Goal: Information Seeking & Learning: Learn about a topic

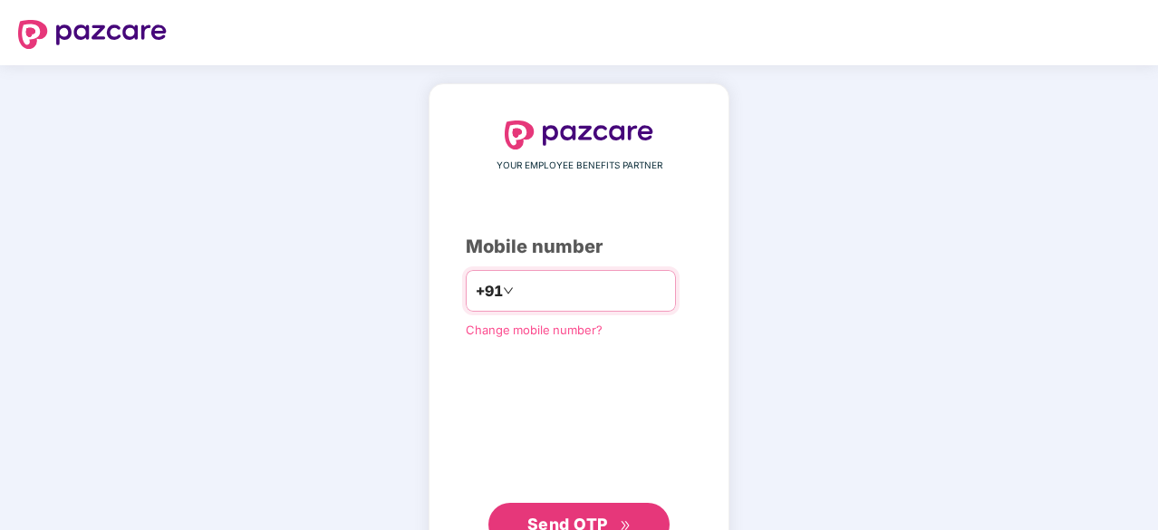
type input "**********"
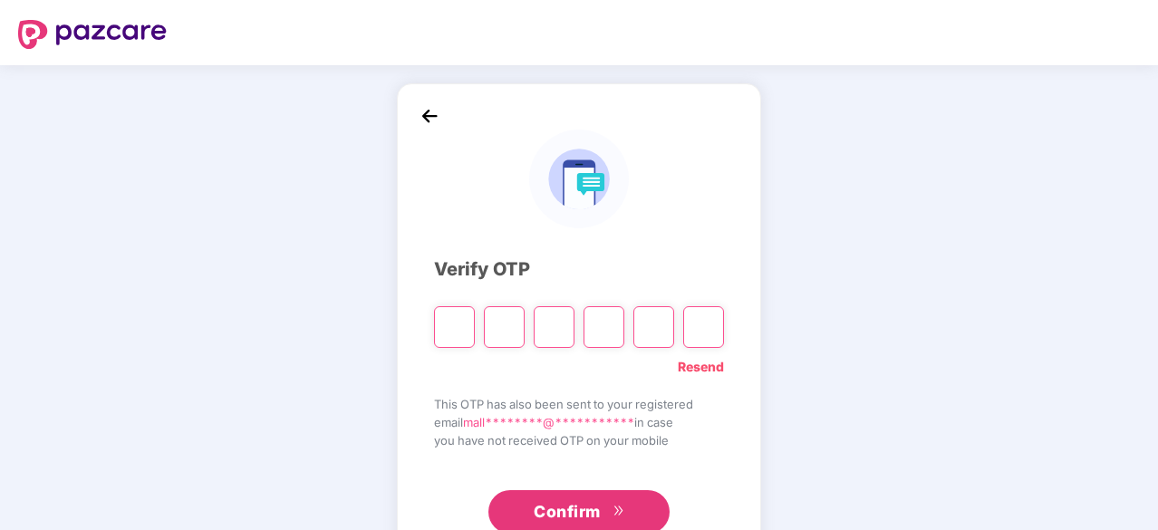
type input "*"
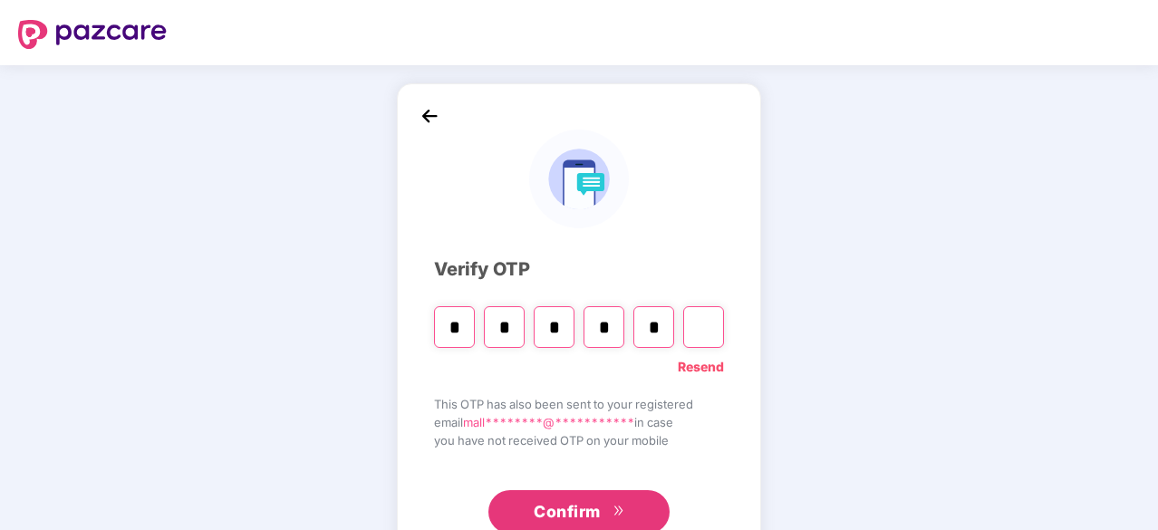
type input "*"
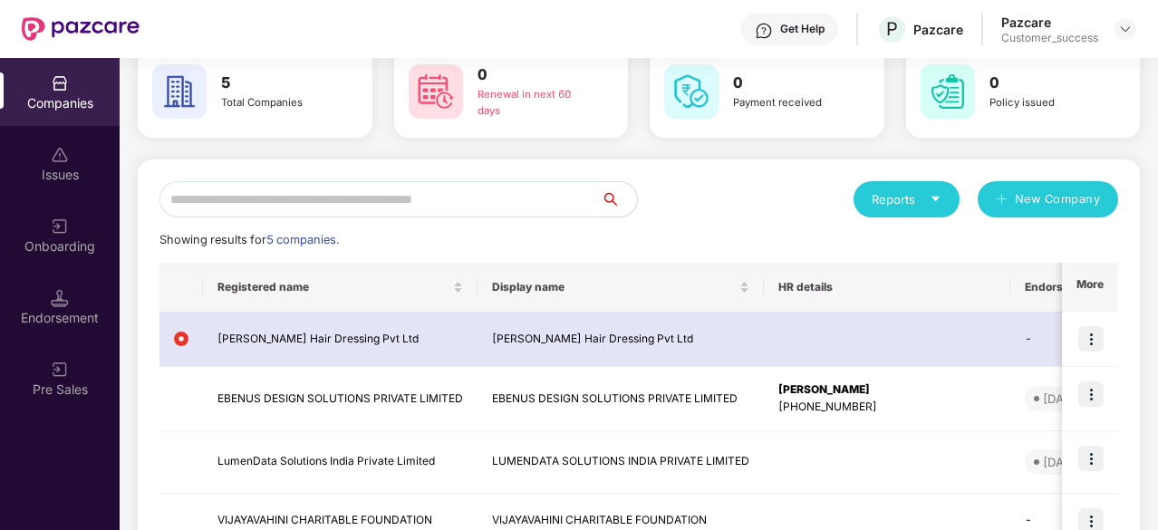
scroll to position [232, 0]
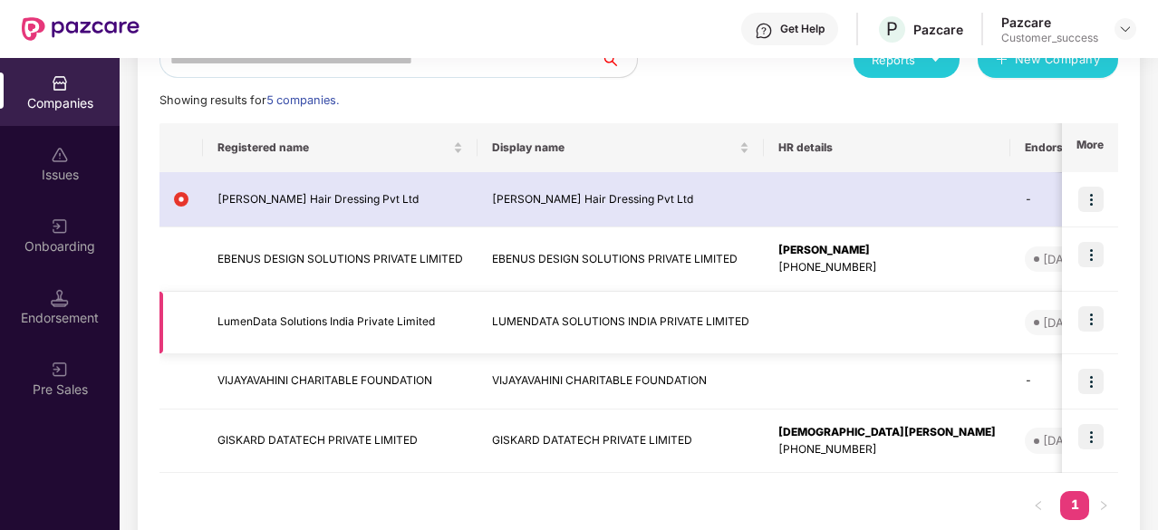
click at [1091, 318] on img at bounding box center [1091, 318] width 25 height 25
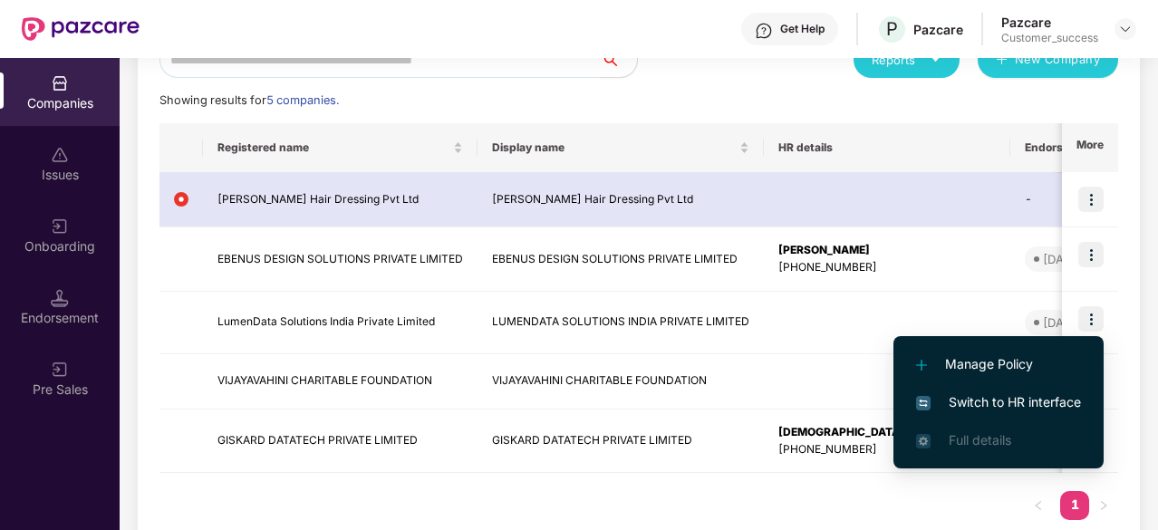
click at [968, 403] on span "Switch to HR interface" at bounding box center [998, 403] width 165 height 20
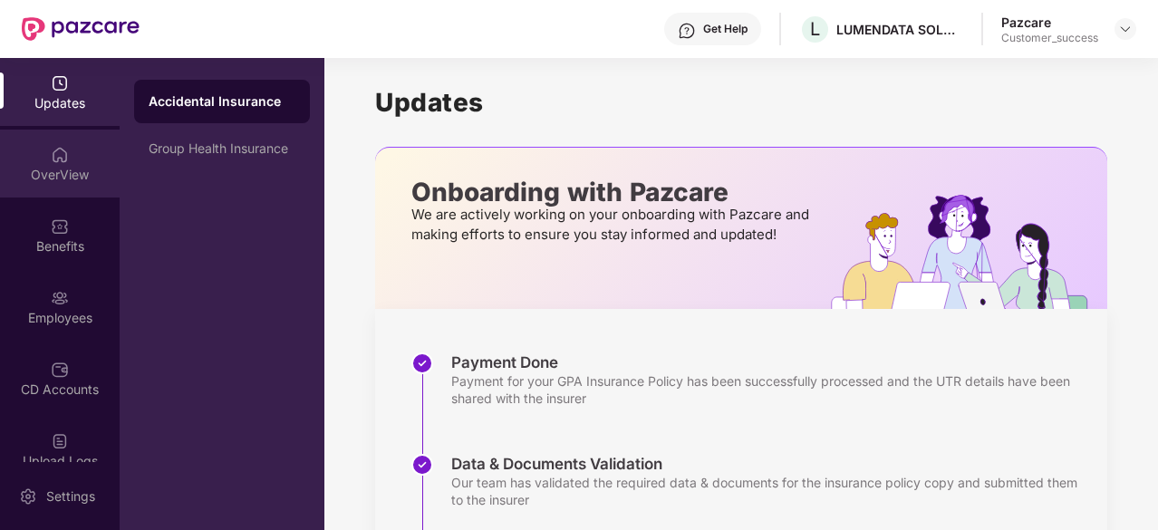
click at [54, 181] on div "OverView" at bounding box center [60, 175] width 120 height 18
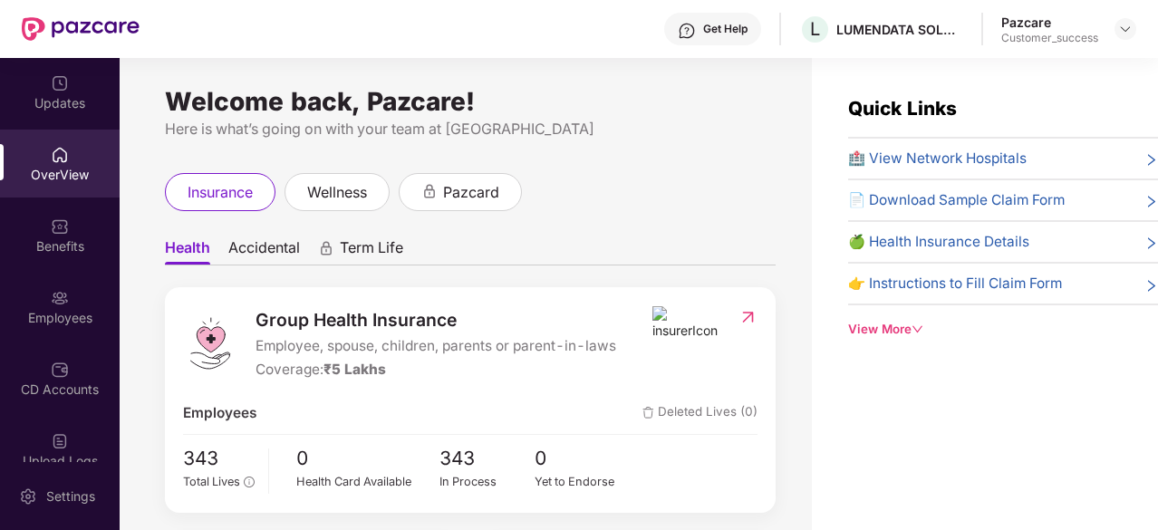
click at [58, 229] on img at bounding box center [60, 227] width 18 height 18
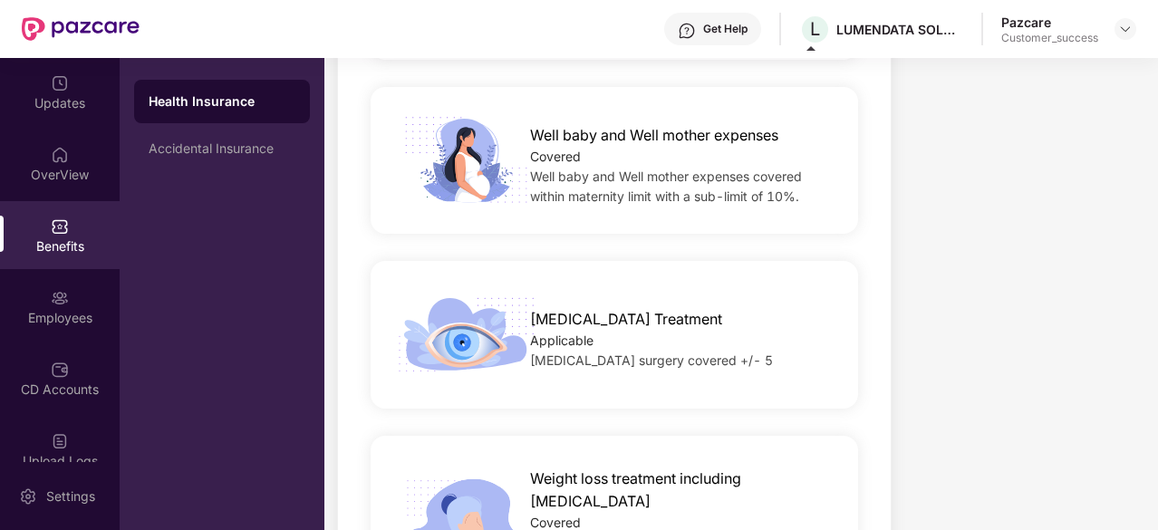
scroll to position [2914, 0]
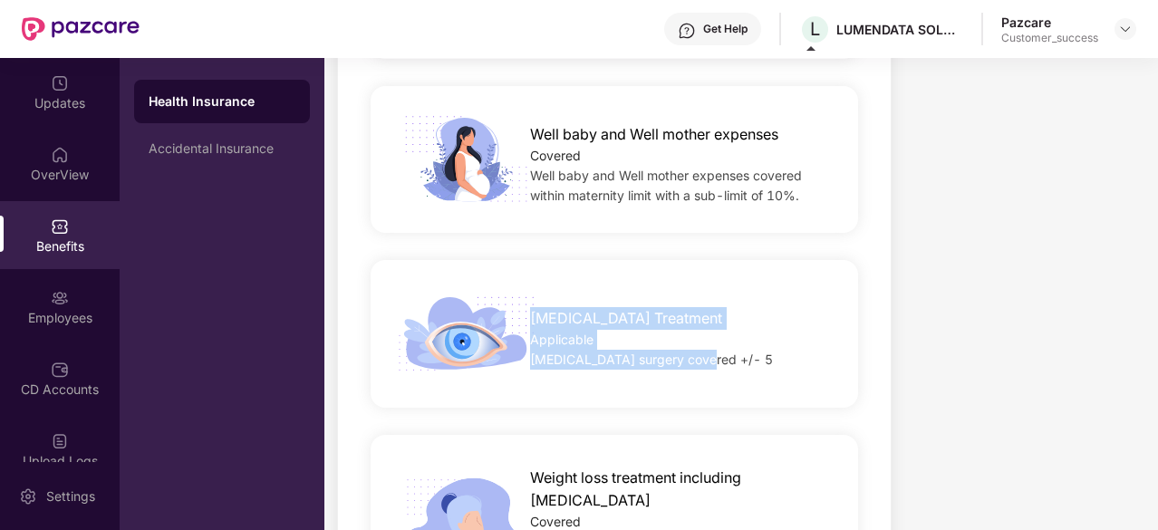
drag, startPoint x: 531, startPoint y: 304, endPoint x: 705, endPoint y: 336, distance: 177.1
click at [705, 336] on div "[MEDICAL_DATA] Treatment Applicable [MEDICAL_DATA] surgery covered +/- 5" at bounding box center [682, 334] width 363 height 72
copy div "[MEDICAL_DATA] Treatment Applicable [MEDICAL_DATA] surgery covered +/- 5"
click at [696, 260] on div "[MEDICAL_DATA] Treatment Applicable [MEDICAL_DATA] surgery covered +/- 5" at bounding box center [615, 334] width 488 height 148
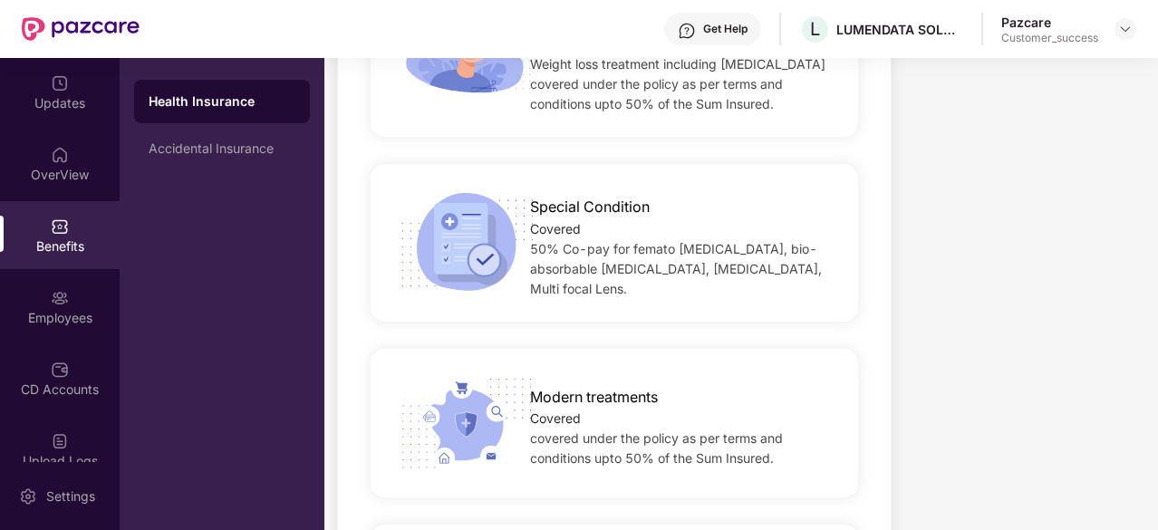
scroll to position [3393, 0]
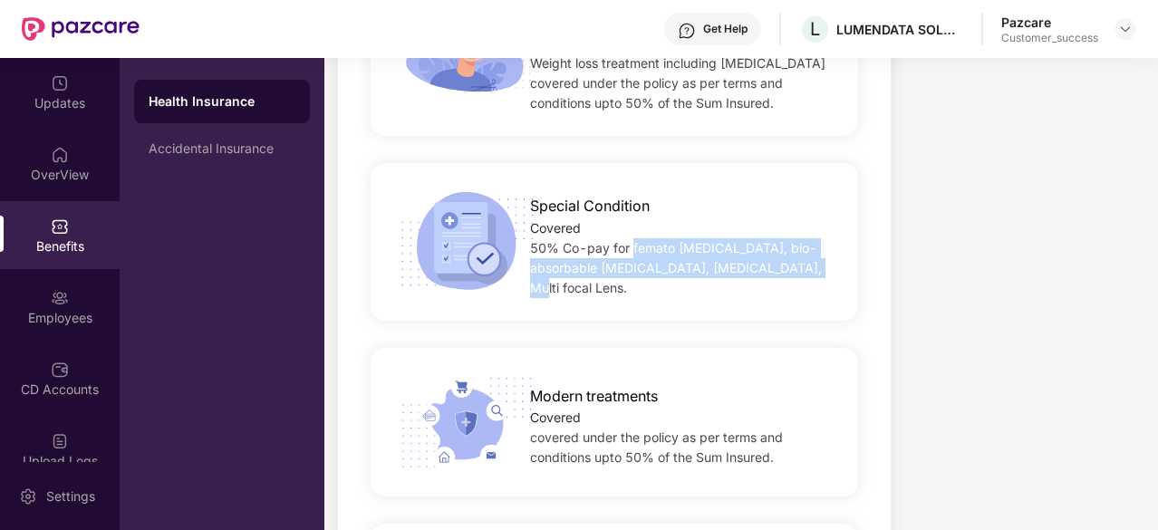
drag, startPoint x: 631, startPoint y: 230, endPoint x: 799, endPoint y: 249, distance: 168.8
click at [799, 249] on span "50% Co-pay for femato [MEDICAL_DATA], bio-absorbable [MEDICAL_DATA], [MEDICAL_D…" at bounding box center [676, 267] width 292 height 55
copy span "femato [MEDICAL_DATA], bio-absorbable [MEDICAL_DATA], [MEDICAL_DATA], Multi foc…"
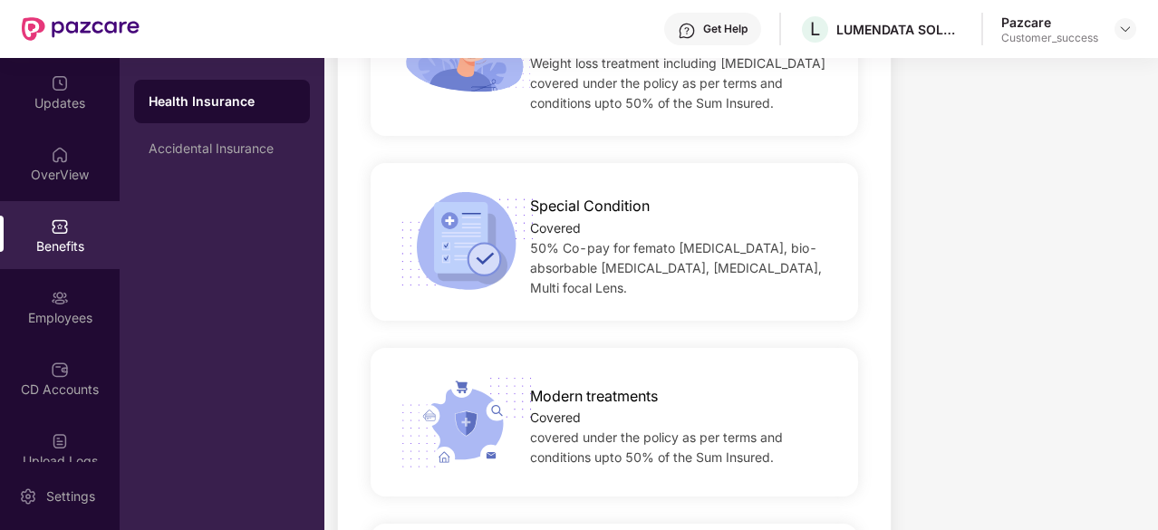
click at [688, 334] on div "Modern treatments Covered covered under the policy as per terms and conditions …" at bounding box center [614, 422] width 499 height 176
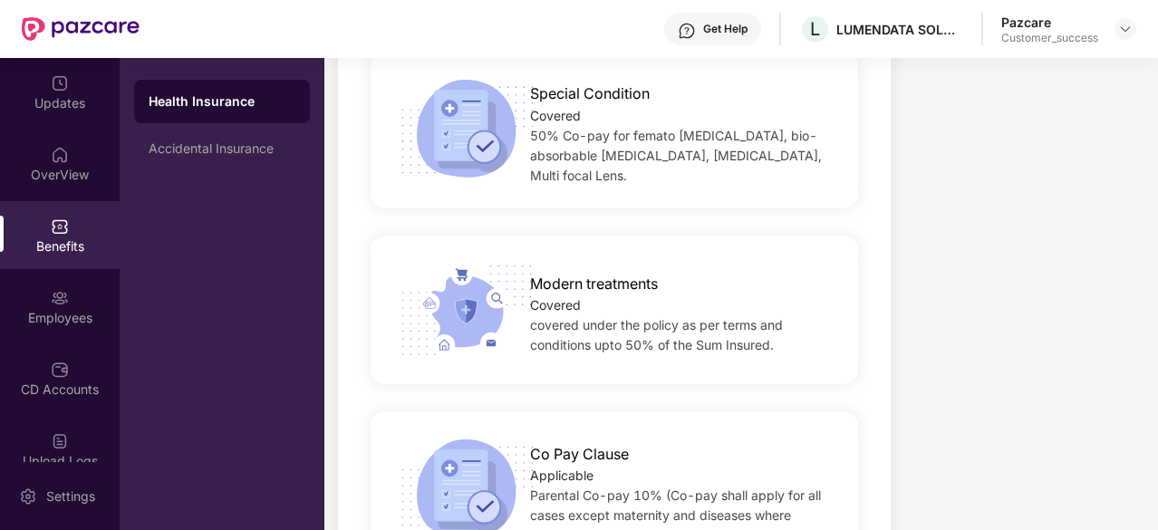
drag, startPoint x: 531, startPoint y: 257, endPoint x: 800, endPoint y: 310, distance: 273.4
click at [800, 310] on div "Modern treatments Covered covered under the policy as per terms and conditions …" at bounding box center [682, 310] width 363 height 92
copy div "Modern treatments Covered covered under the policy as per terms and conditions …"
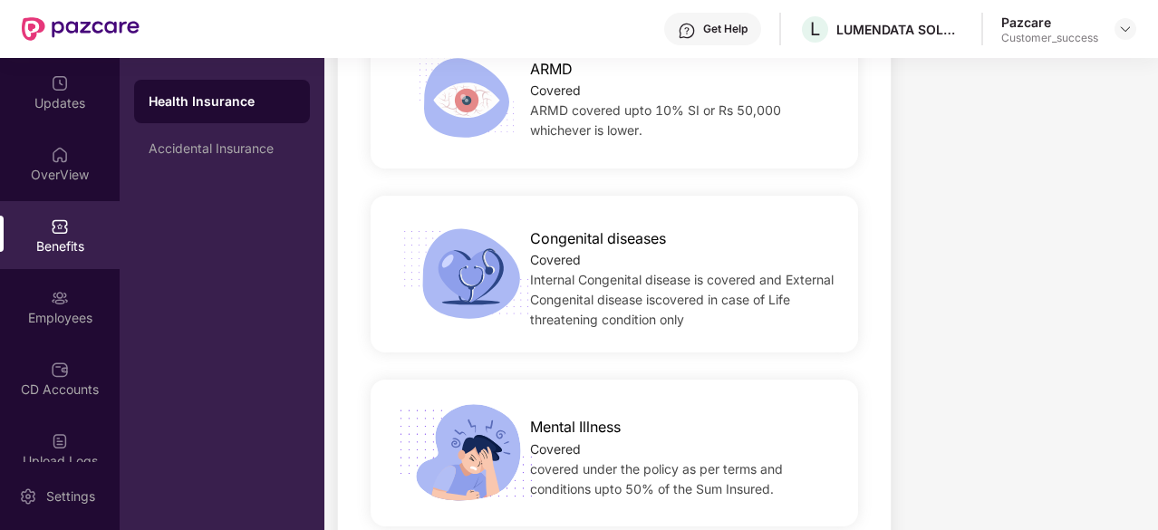
scroll to position [4256, 0]
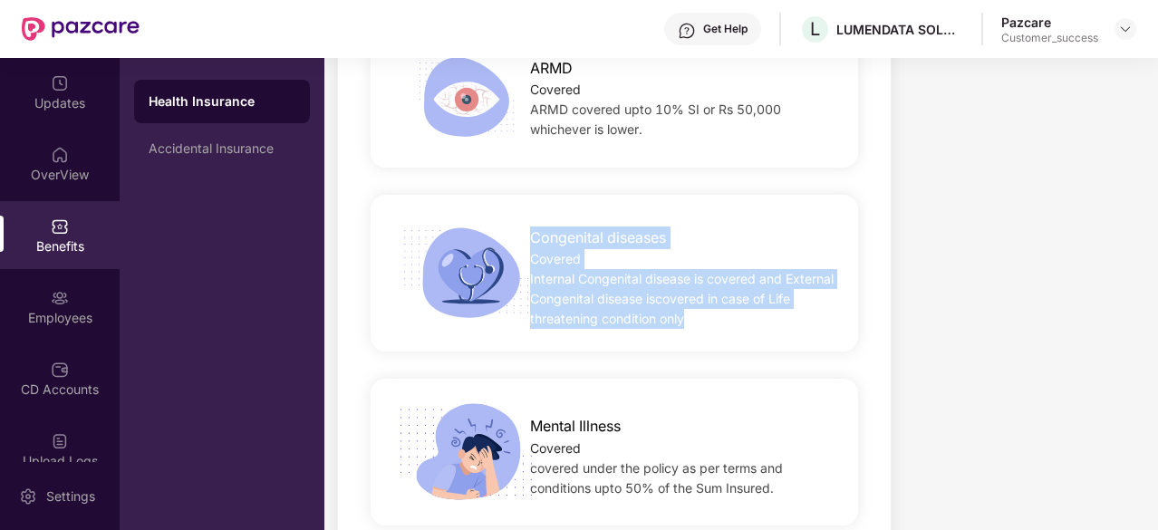
drag, startPoint x: 528, startPoint y: 206, endPoint x: 726, endPoint y: 315, distance: 226.4
click at [726, 315] on div "Congenital diseases Covered Internal Congenital disease is covered and External…" at bounding box center [615, 273] width 488 height 157
copy div "Congenital diseases Covered Internal Congenital disease is covered and External…"
click at [726, 315] on div "Congenital diseases Covered Internal Congenital disease is covered and External…" at bounding box center [615, 273] width 488 height 157
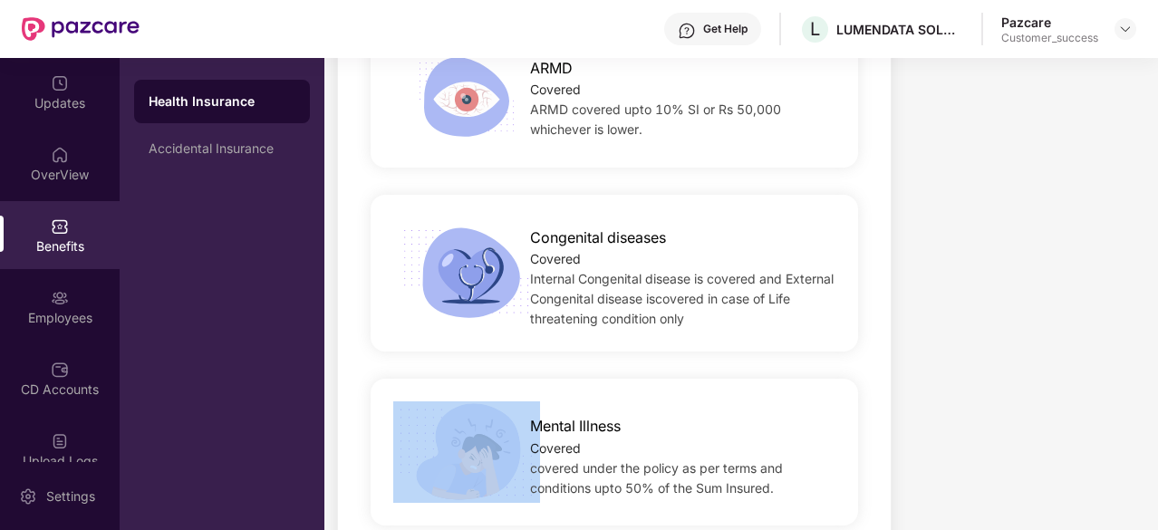
click at [726, 315] on div "Congenital diseases Covered Internal Congenital disease is covered and External…" at bounding box center [615, 273] width 488 height 157
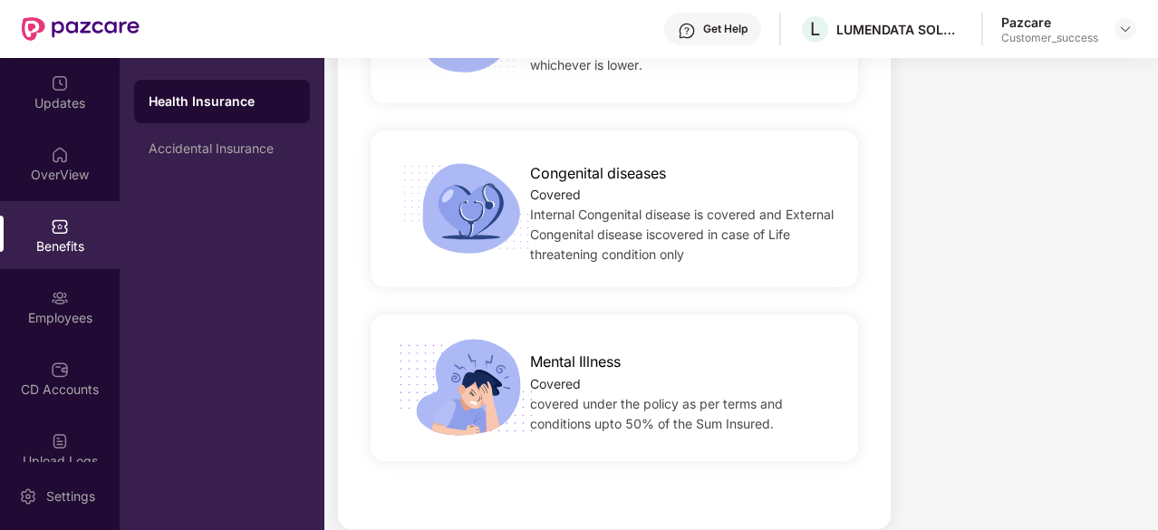
click at [528, 342] on div "Mental Illness Covered covered under the policy as per terms and conditions upt…" at bounding box center [682, 388] width 363 height 92
click at [531, 351] on span "Mental Illness" at bounding box center [575, 362] width 91 height 23
drag, startPoint x: 530, startPoint y: 334, endPoint x: 788, endPoint y: 402, distance: 266.3
click at [788, 402] on div "Mental Illness Covered covered under the policy as per terms and conditions upt…" at bounding box center [682, 388] width 363 height 92
copy div "Mental Illness Covered covered under the policy as per terms and conditions upt…"
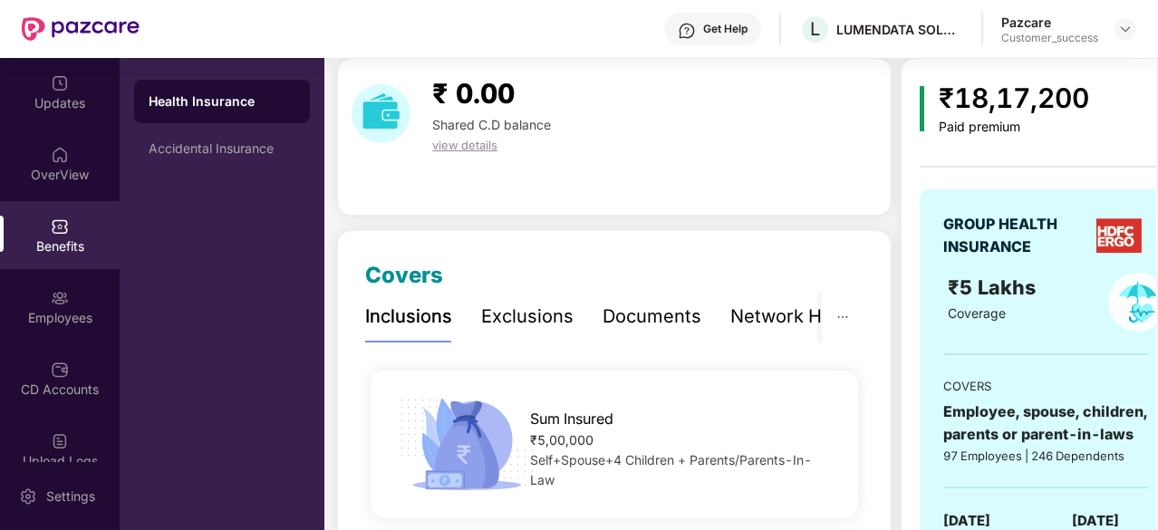
scroll to position [63, 0]
click at [537, 314] on div "Exclusions" at bounding box center [527, 318] width 92 height 28
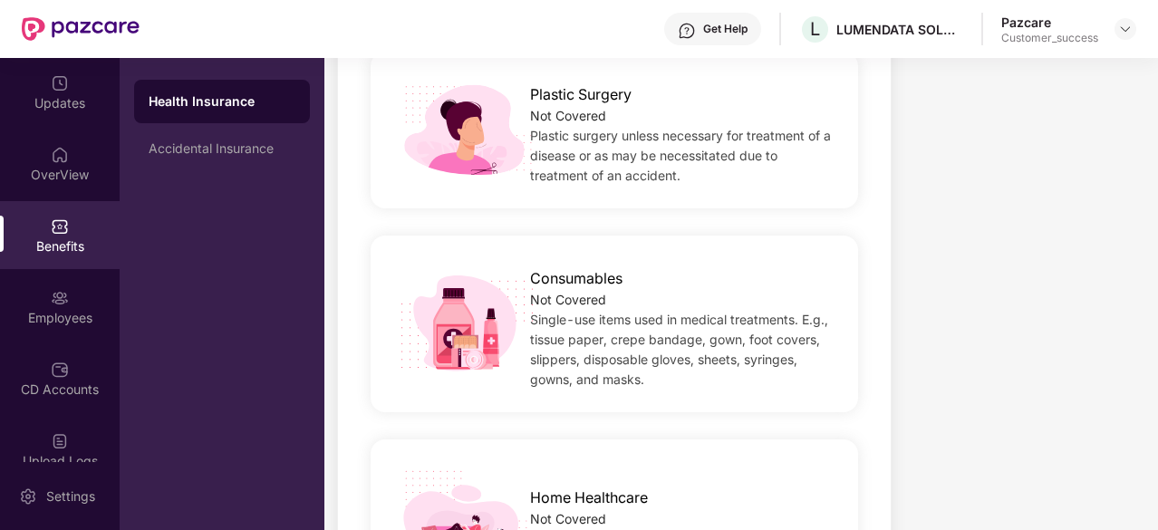
scroll to position [832, 0]
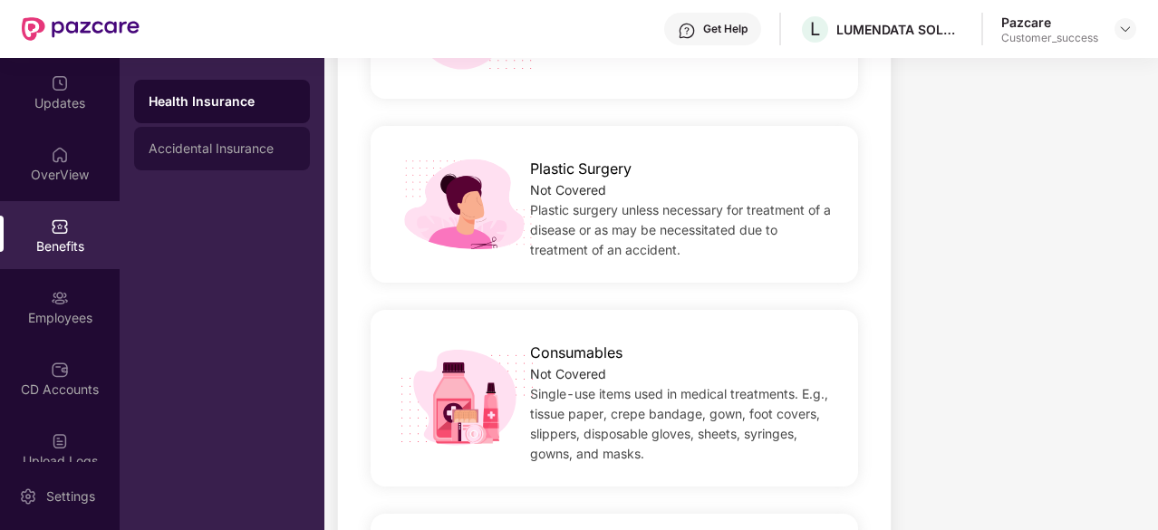
click at [226, 162] on div "Accidental Insurance" at bounding box center [222, 149] width 176 height 44
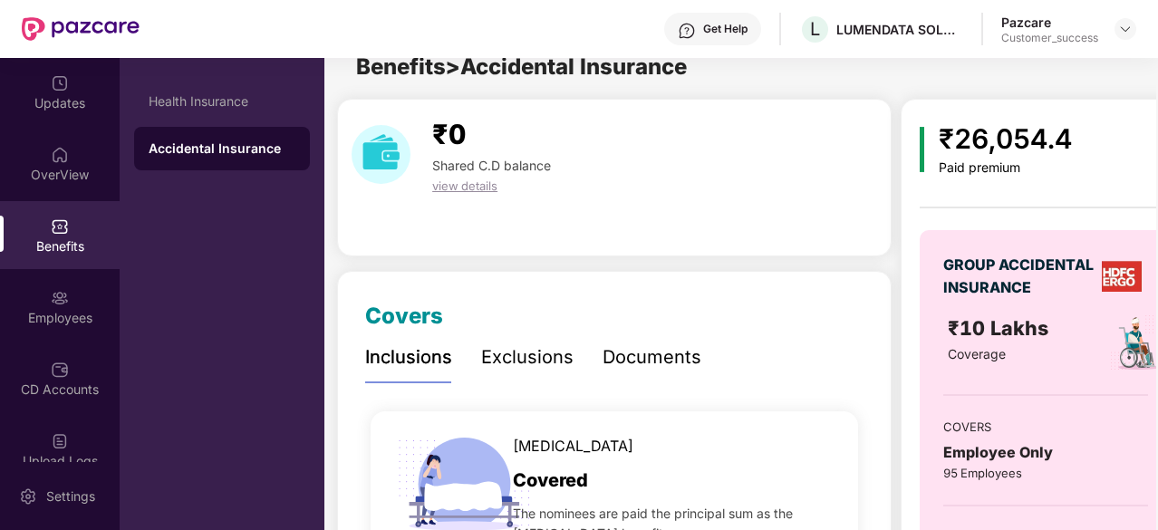
scroll to position [0, 0]
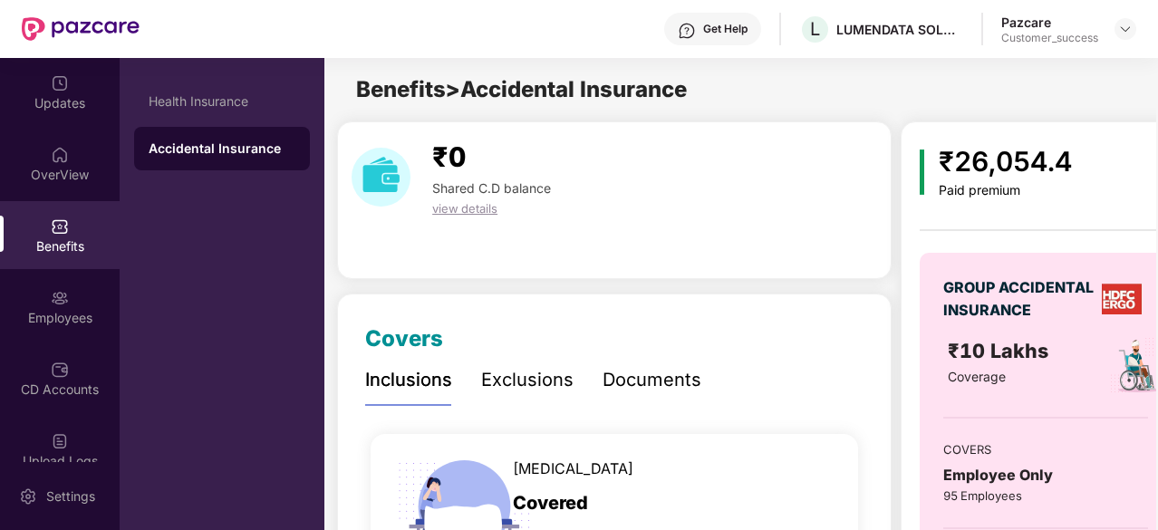
click at [544, 383] on div "Exclusions" at bounding box center [527, 380] width 92 height 28
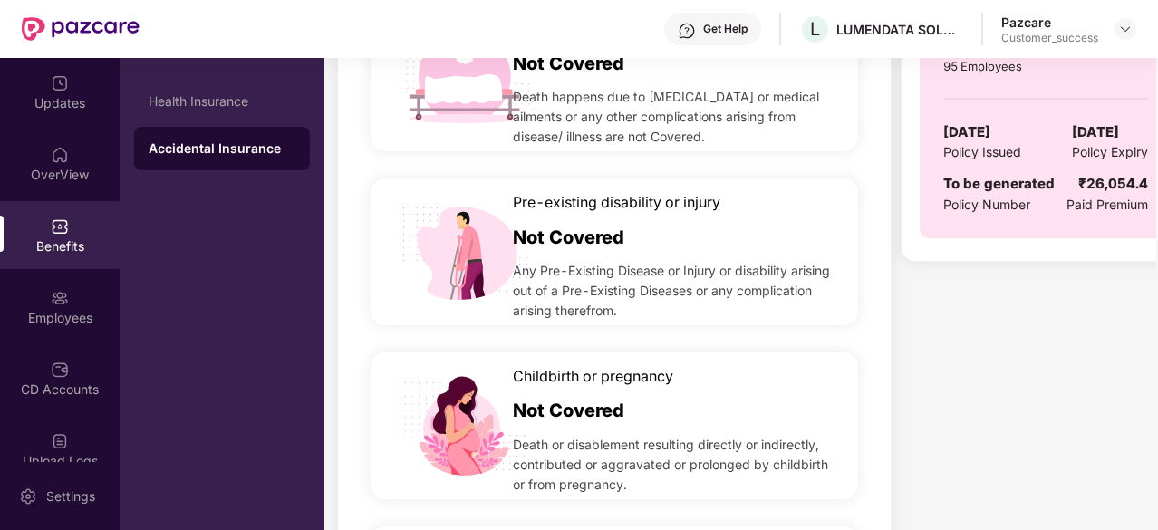
scroll to position [253, 0]
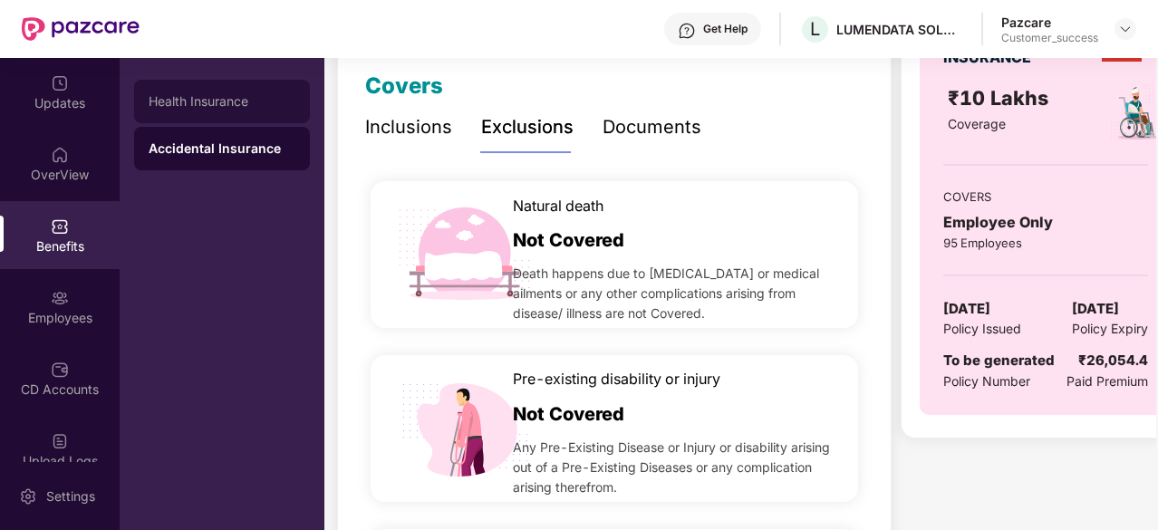
click at [225, 93] on div "Health Insurance" at bounding box center [222, 102] width 176 height 44
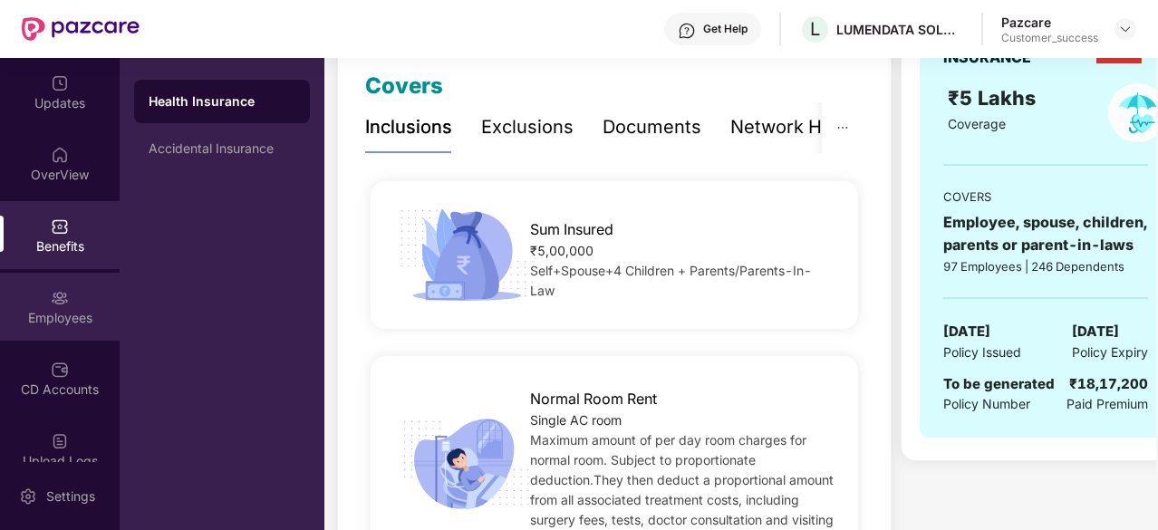
click at [66, 309] on div "Employees" at bounding box center [60, 318] width 120 height 18
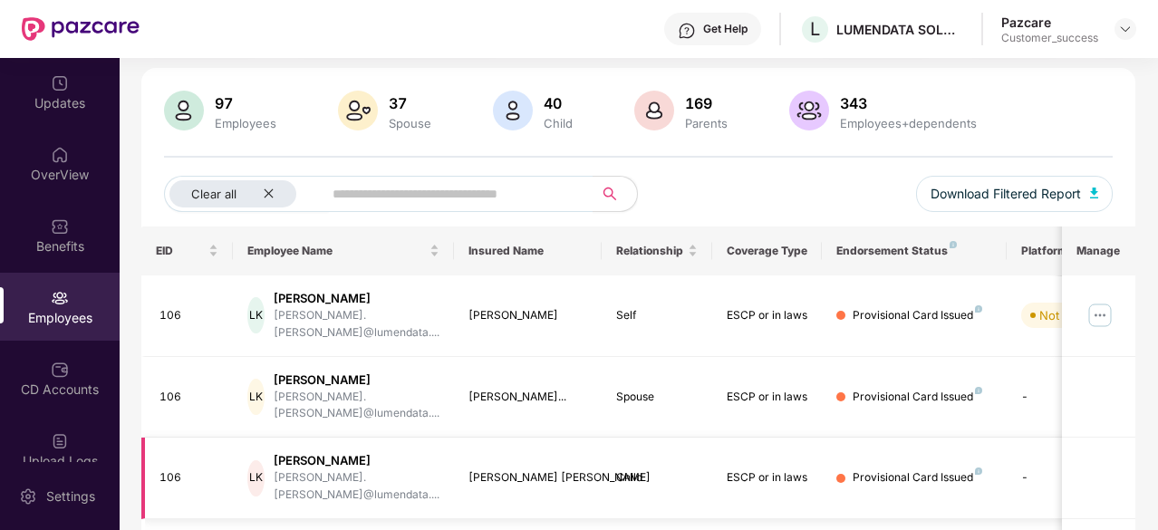
scroll to position [111, 0]
click at [264, 193] on icon "close" at bounding box center [269, 195] width 12 height 12
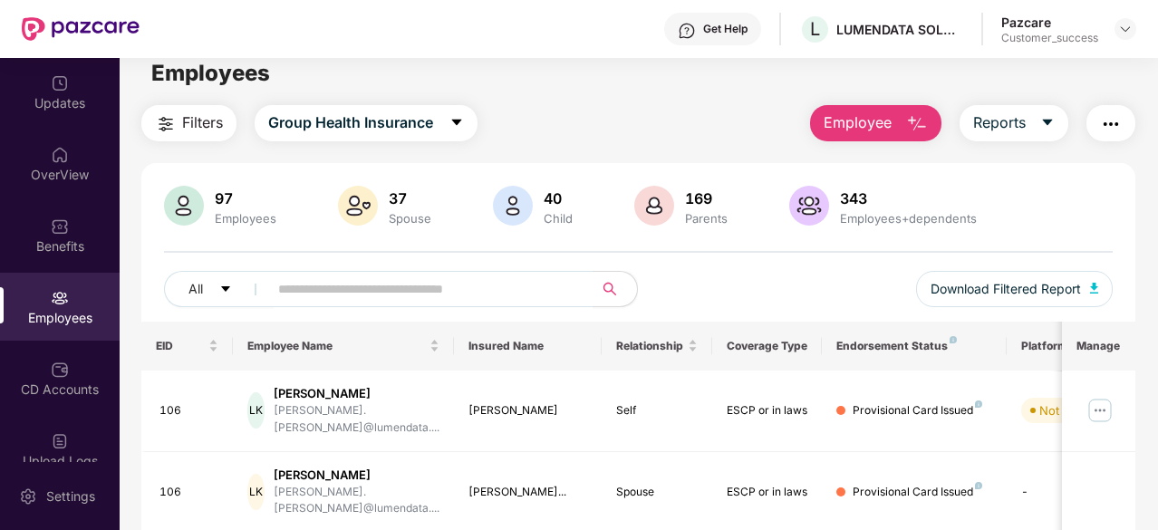
scroll to position [0, 0]
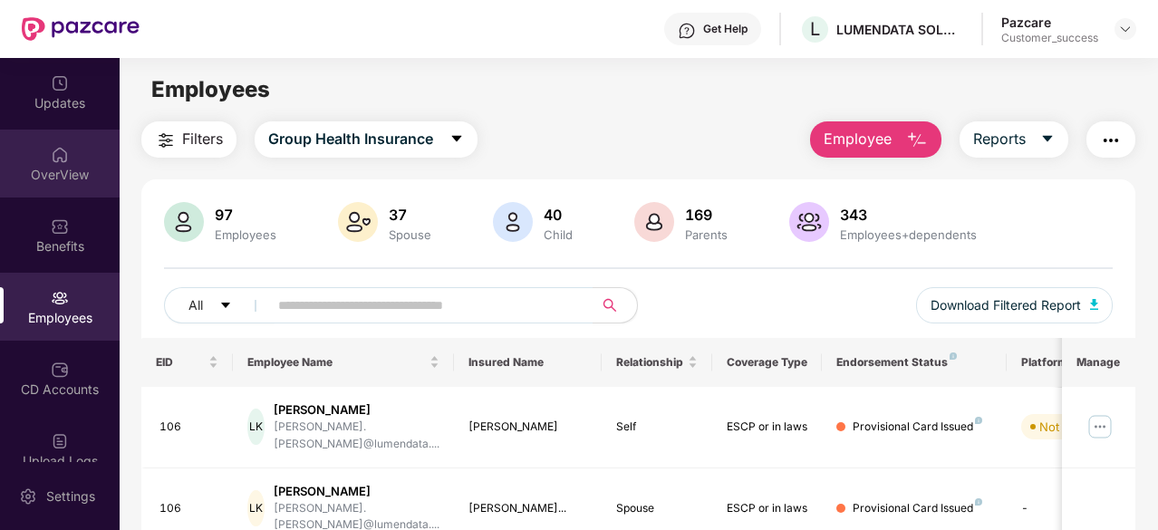
click at [42, 164] on div "OverView" at bounding box center [60, 164] width 120 height 68
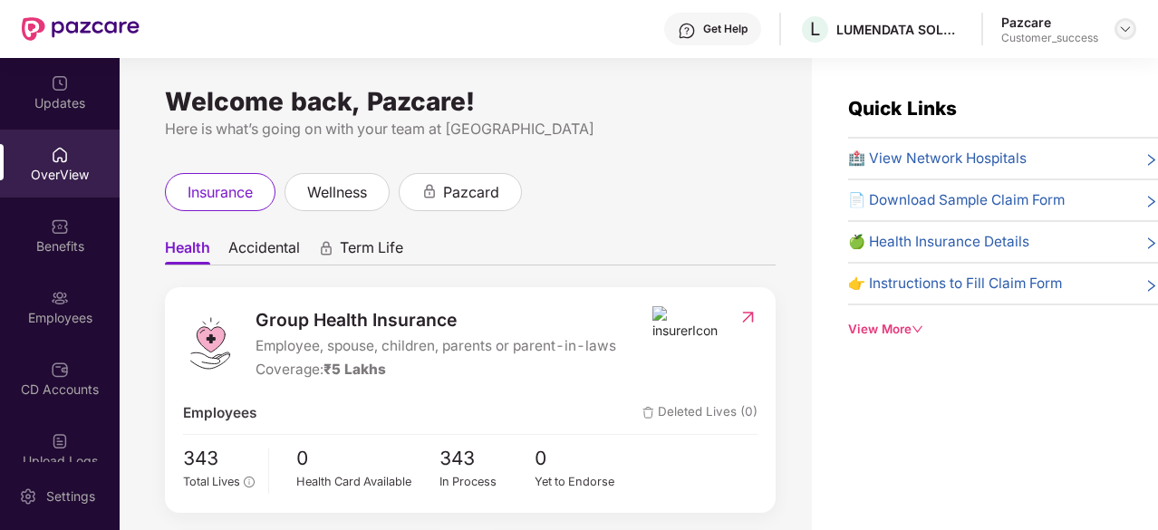
click at [1120, 27] on img at bounding box center [1126, 29] width 15 height 15
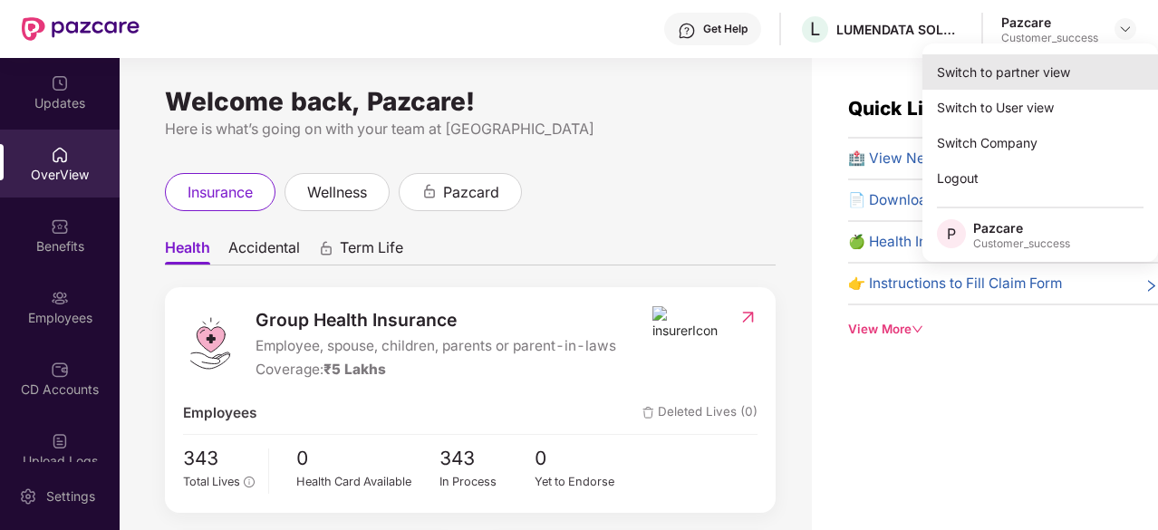
click at [1042, 88] on div "Switch to partner view" at bounding box center [1041, 71] width 236 height 35
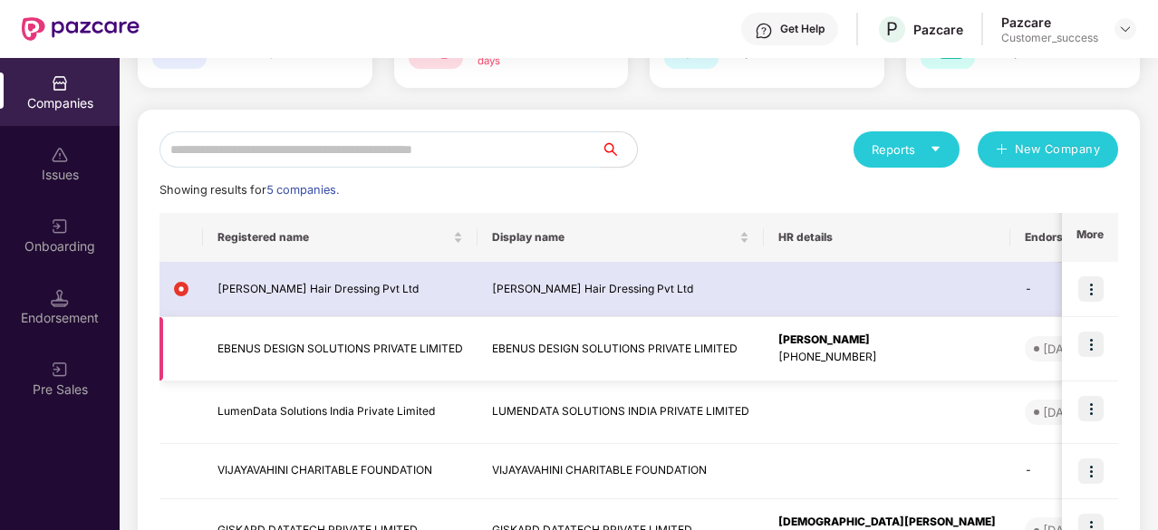
scroll to position [275, 0]
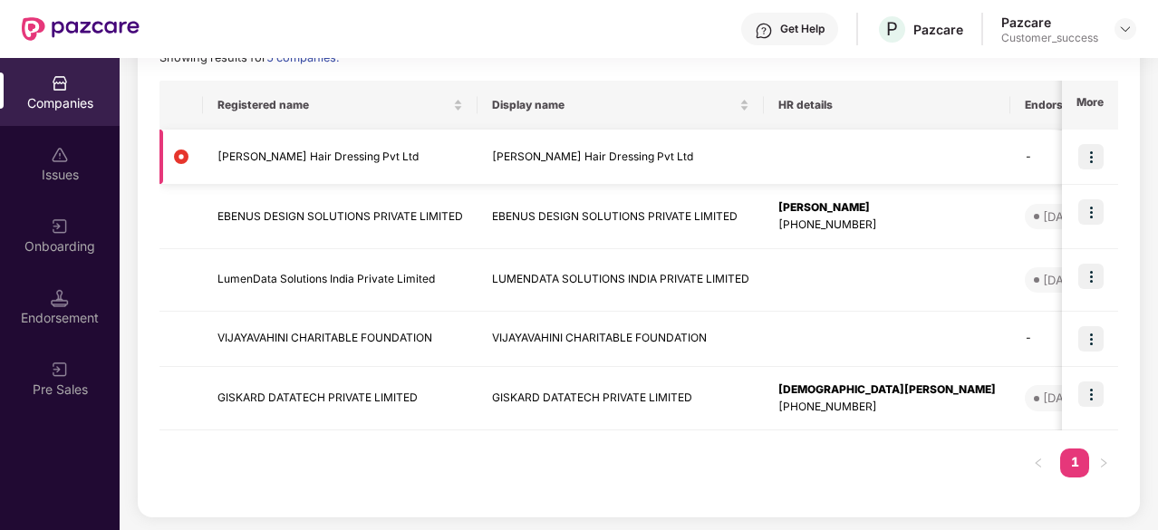
click at [1084, 158] on img at bounding box center [1091, 156] width 25 height 25
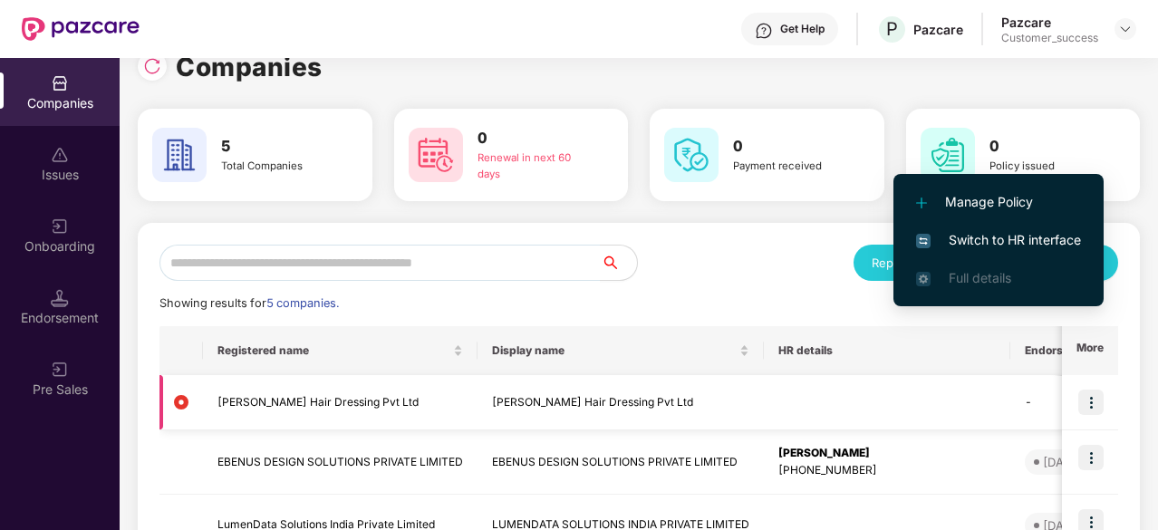
scroll to position [0, 0]
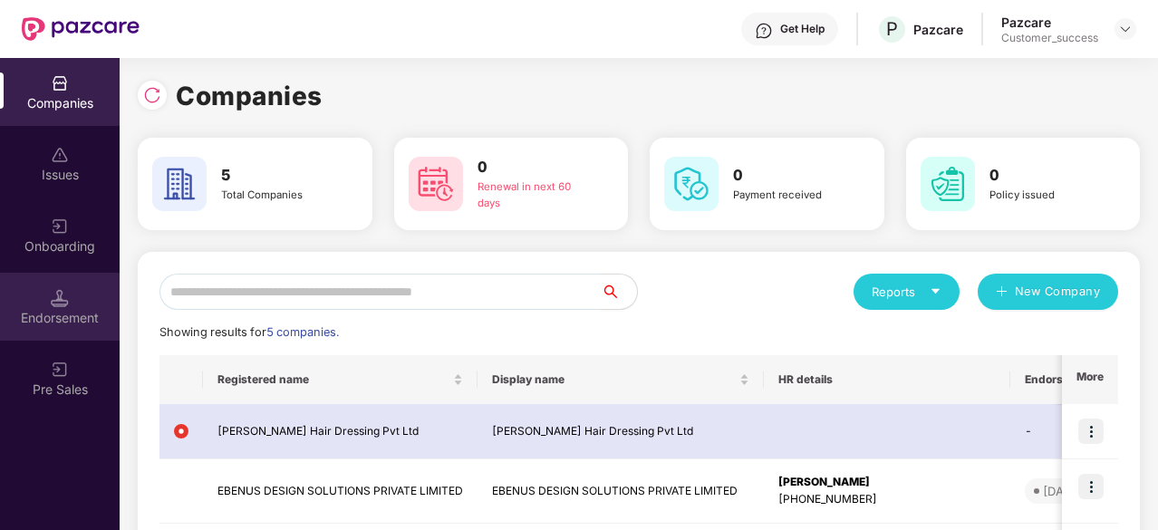
click at [69, 313] on div "Endorsement" at bounding box center [60, 318] width 120 height 18
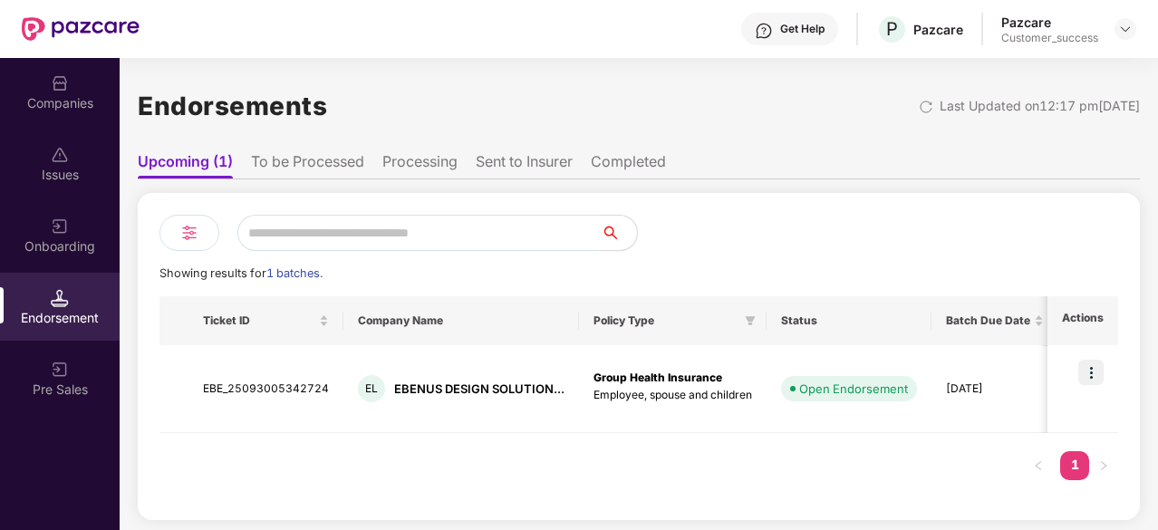
click at [326, 159] on li "To be Processed" at bounding box center [307, 165] width 113 height 26
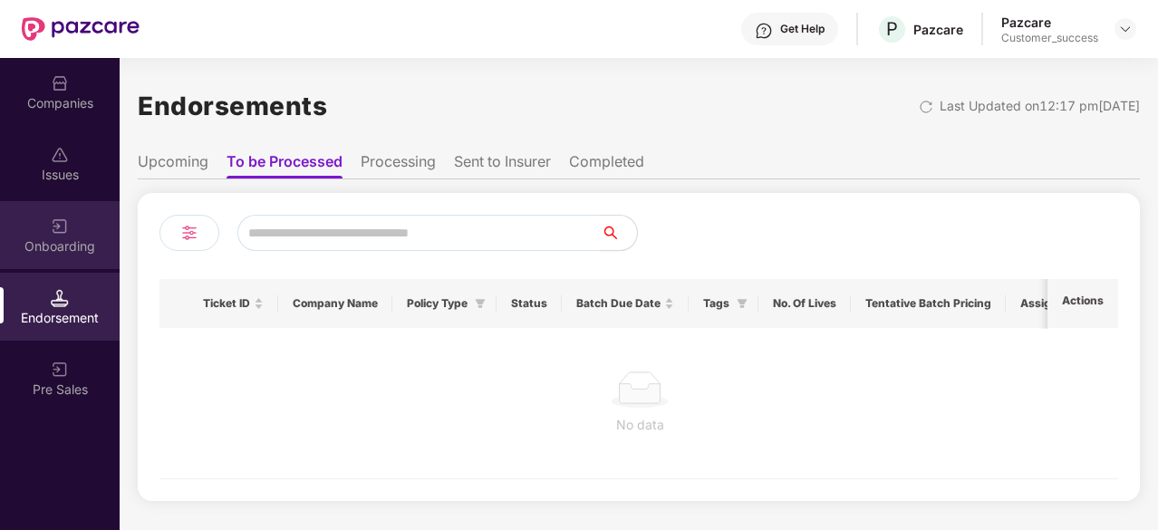
click at [68, 247] on div "Onboarding" at bounding box center [60, 246] width 120 height 18
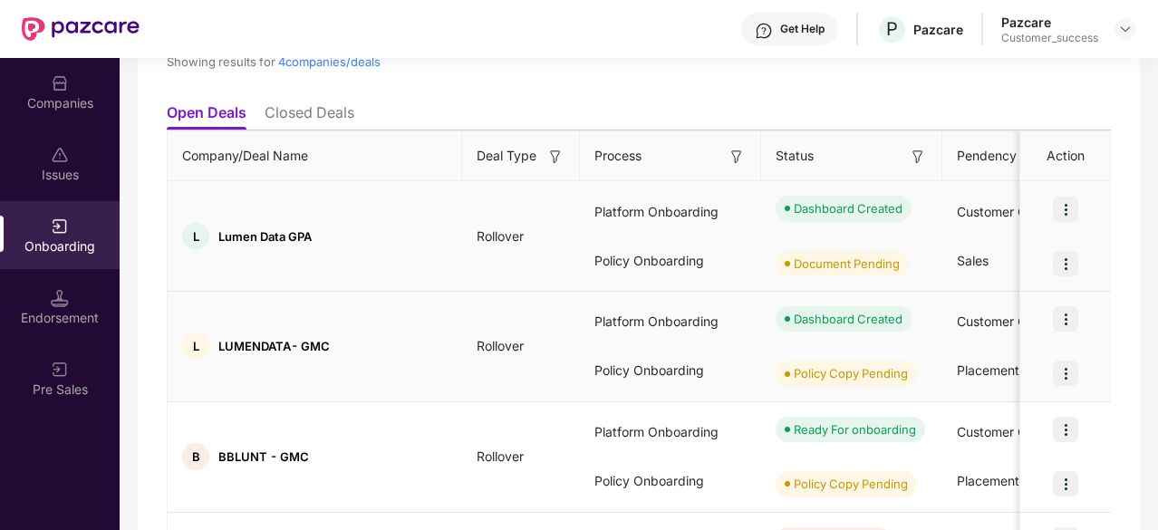
scroll to position [250, 0]
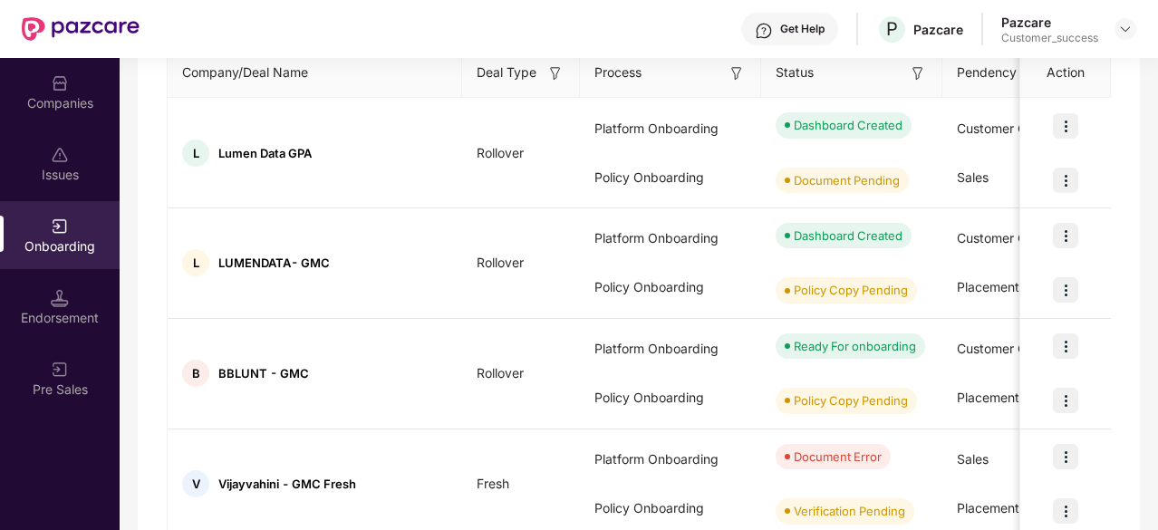
click at [580, 22] on div "Get Help P Pazcare Pazcare Customer_success" at bounding box center [638, 29] width 997 height 58
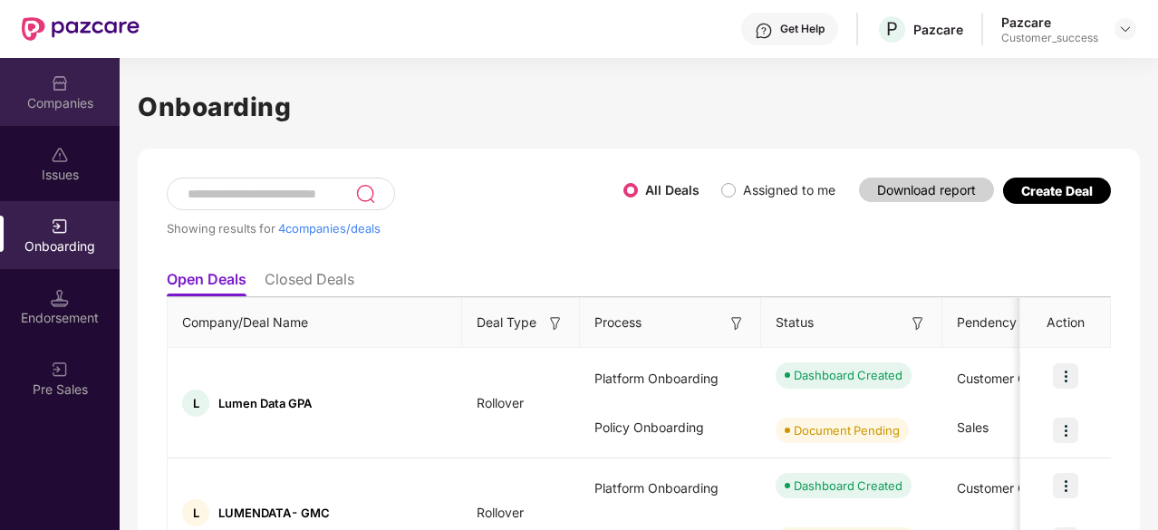
click at [86, 94] on div "Companies" at bounding box center [60, 103] width 120 height 18
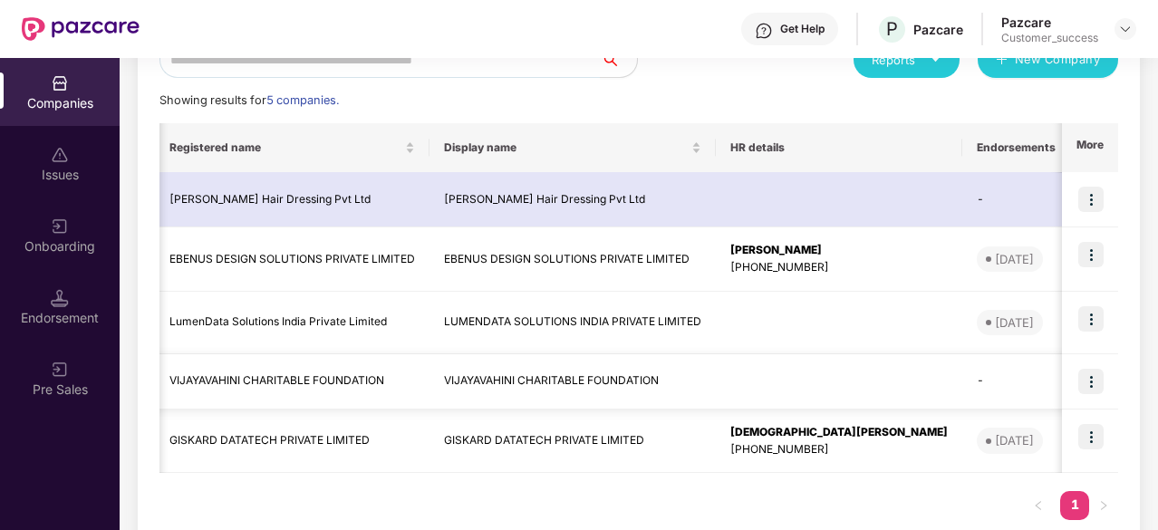
scroll to position [0, 47]
click at [1089, 317] on img at bounding box center [1091, 318] width 25 height 25
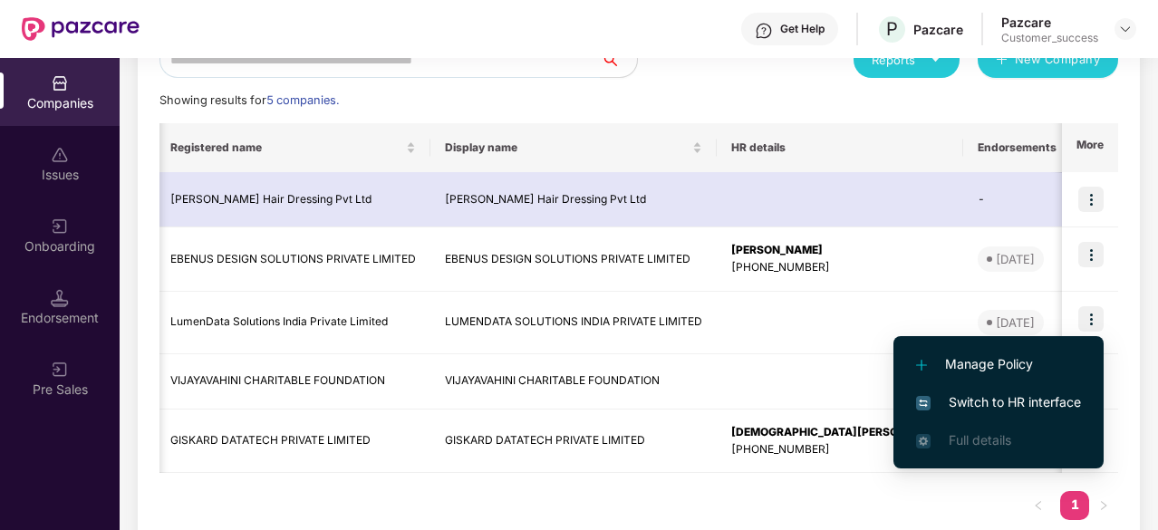
click at [1009, 394] on span "Switch to HR interface" at bounding box center [998, 403] width 165 height 20
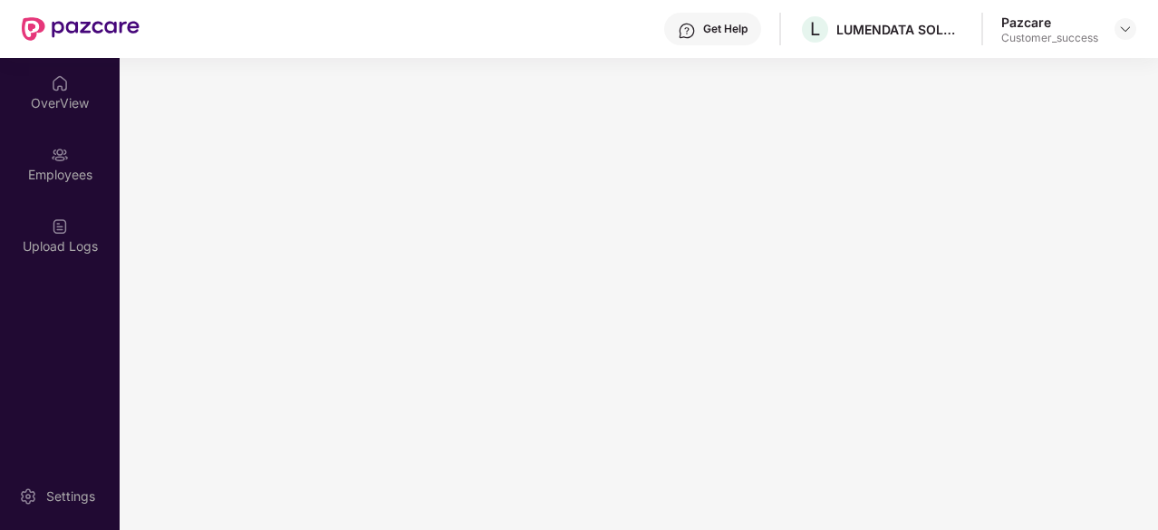
scroll to position [0, 0]
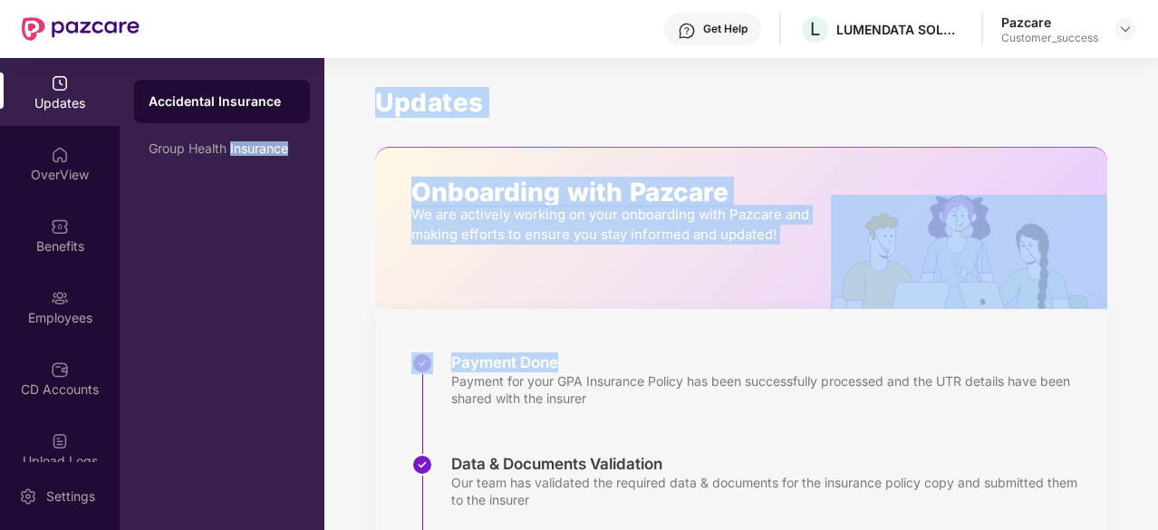
drag, startPoint x: 580, startPoint y: 344, endPoint x: 160, endPoint y: 175, distance: 453.1
click at [160, 175] on div "Updates OverView Benefits Employees CD Accounts Upload Logs Claims Endorsements…" at bounding box center [579, 294] width 1158 height 472
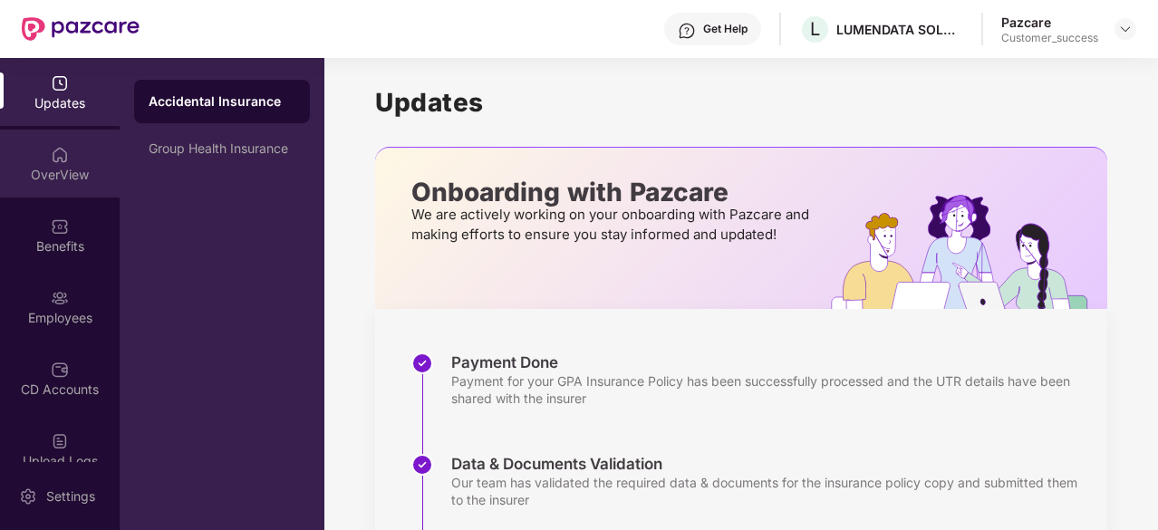
click at [62, 177] on div "OverView" at bounding box center [60, 175] width 120 height 18
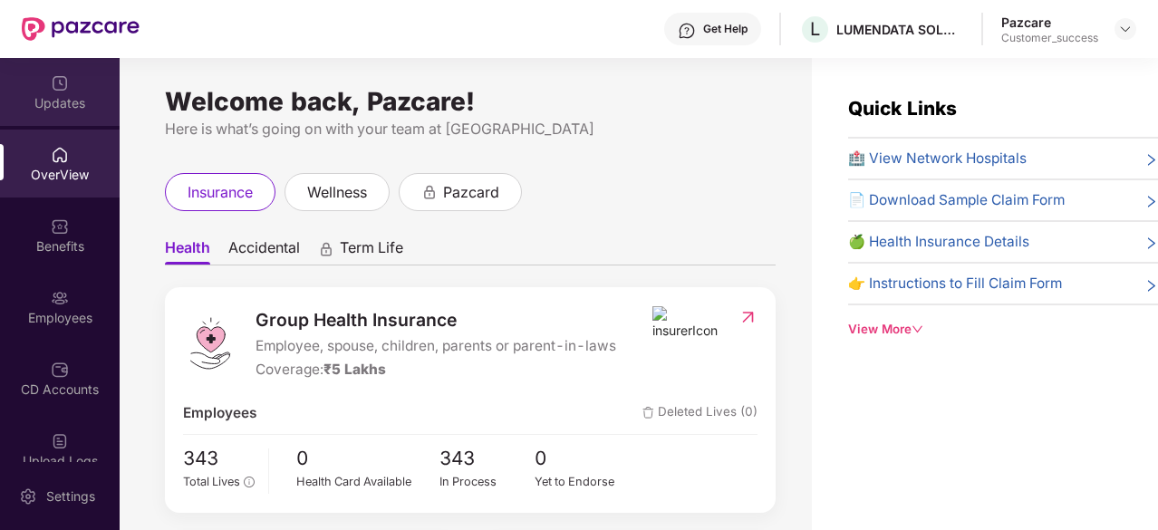
click at [67, 88] on div "Updates" at bounding box center [60, 92] width 120 height 68
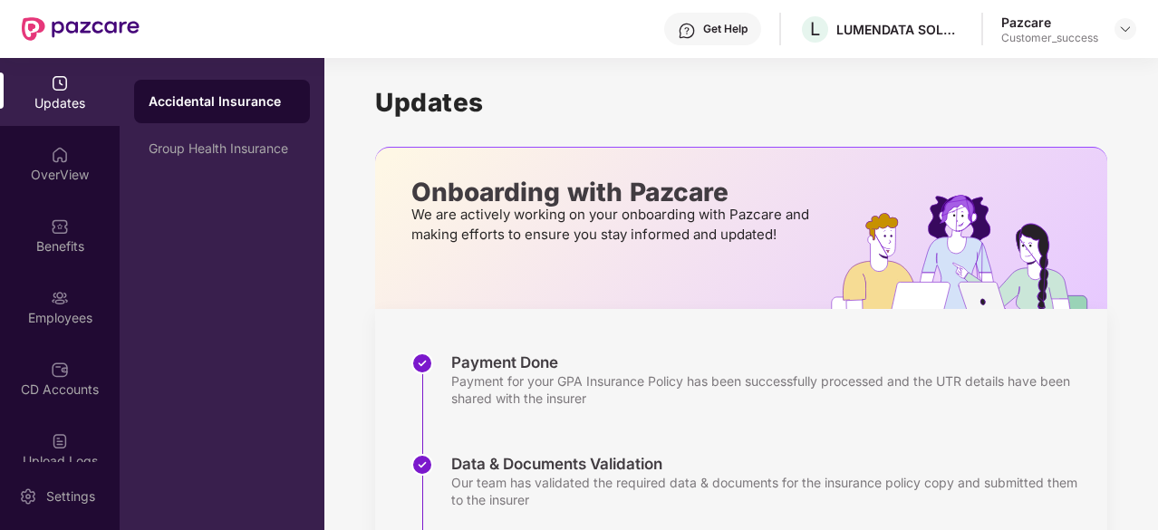
drag, startPoint x: 709, startPoint y: 117, endPoint x: 659, endPoint y: 106, distance: 51.0
click at [659, 106] on h1 "Updates" at bounding box center [741, 102] width 732 height 31
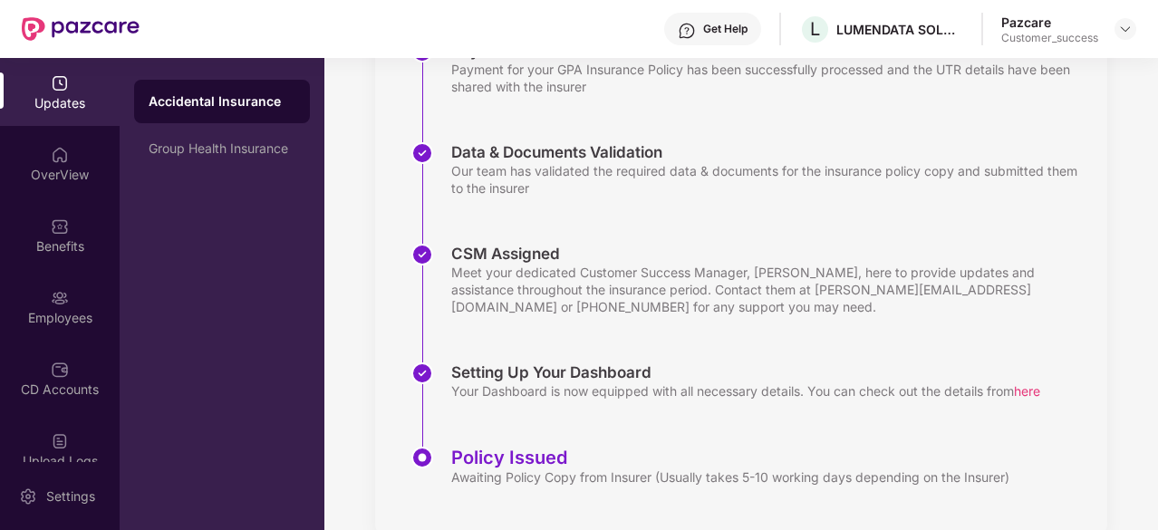
scroll to position [348, 0]
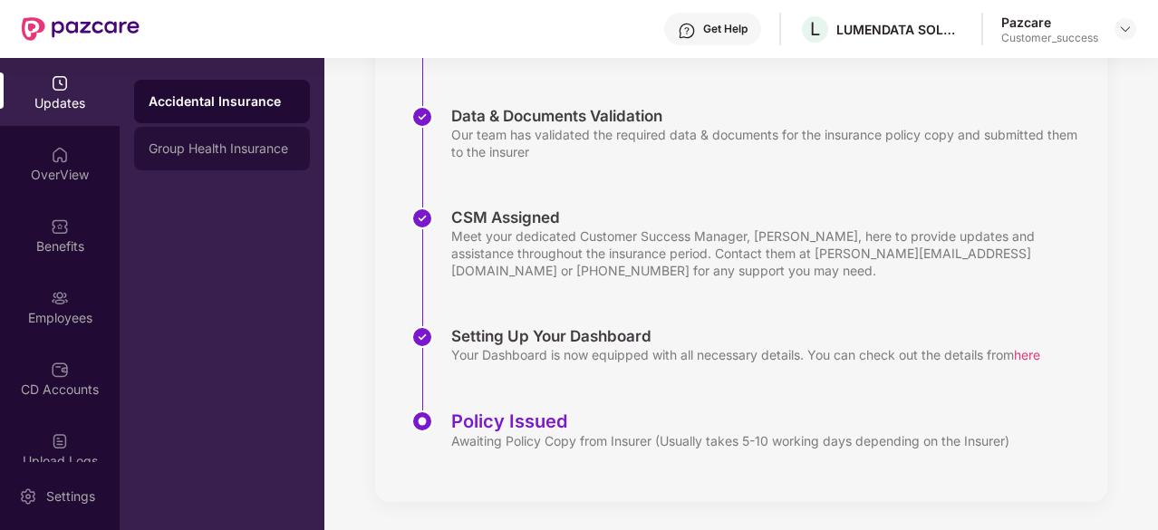
click at [258, 150] on div "Group Health Insurance" at bounding box center [222, 148] width 147 height 15
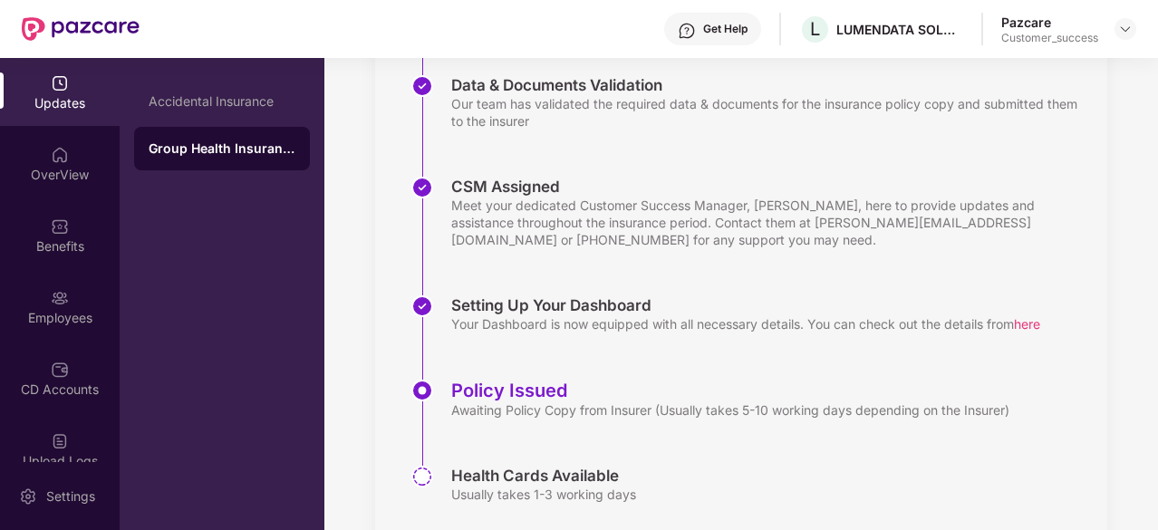
scroll to position [408, 0]
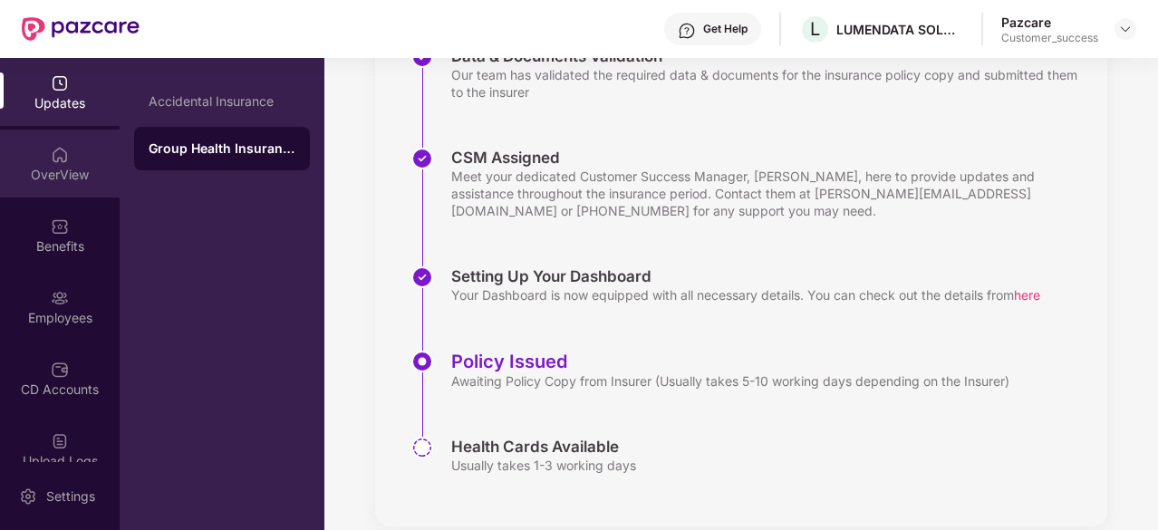
click at [61, 168] on div "OverView" at bounding box center [60, 175] width 120 height 18
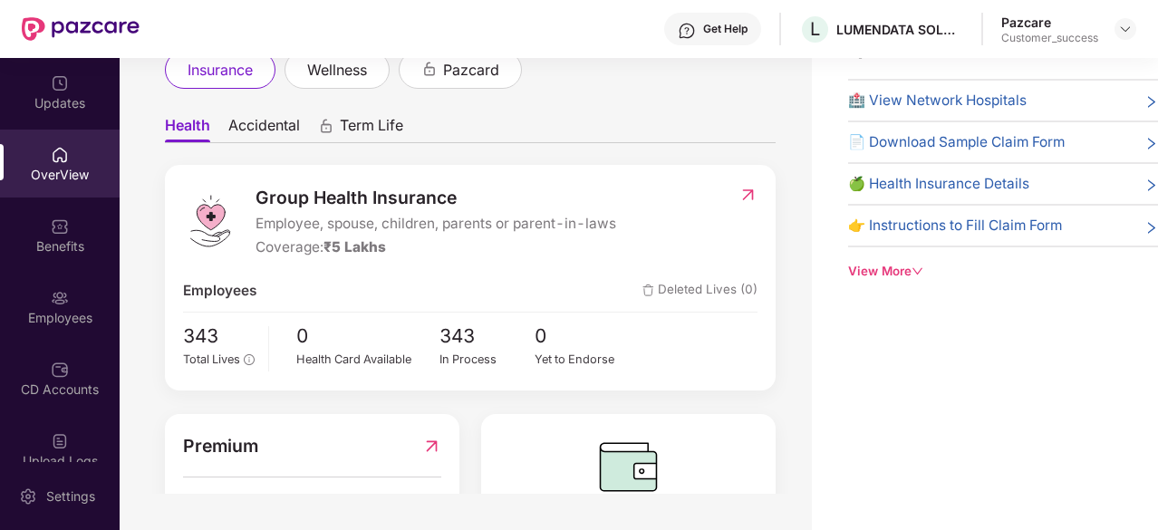
scroll to position [17, 0]
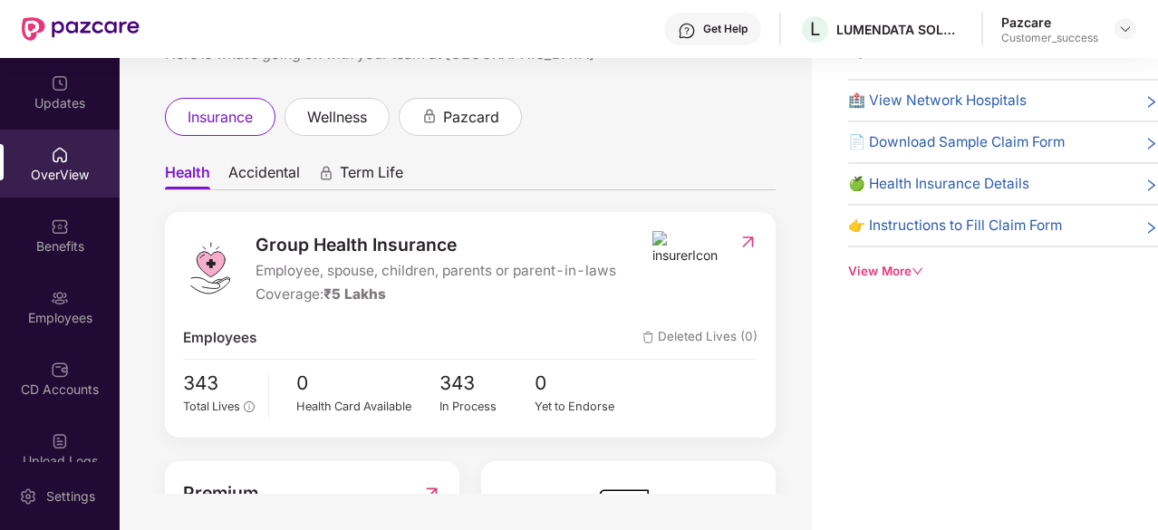
click at [274, 171] on span "Accidental" at bounding box center [264, 176] width 72 height 26
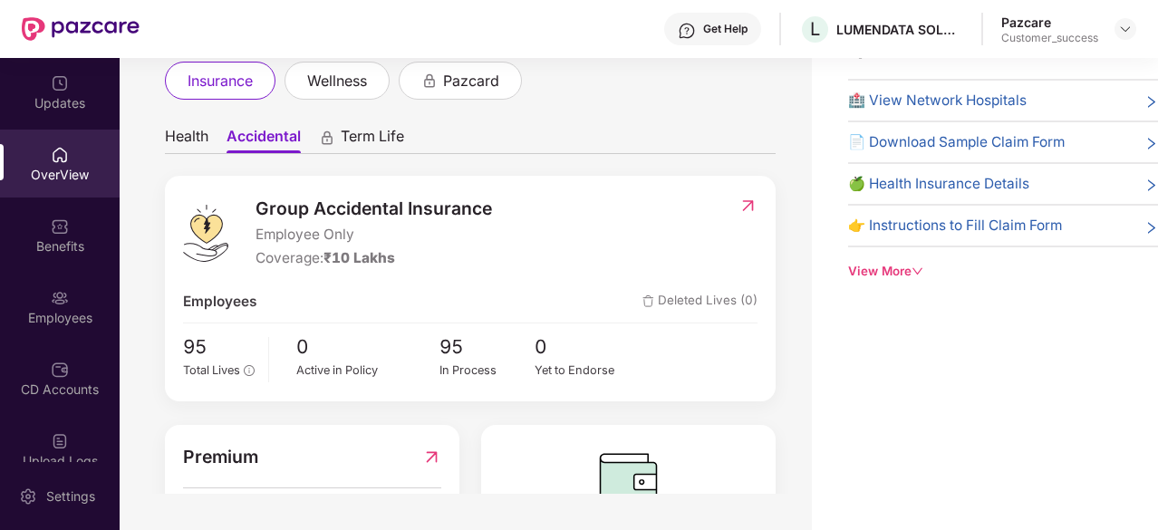
scroll to position [28, 0]
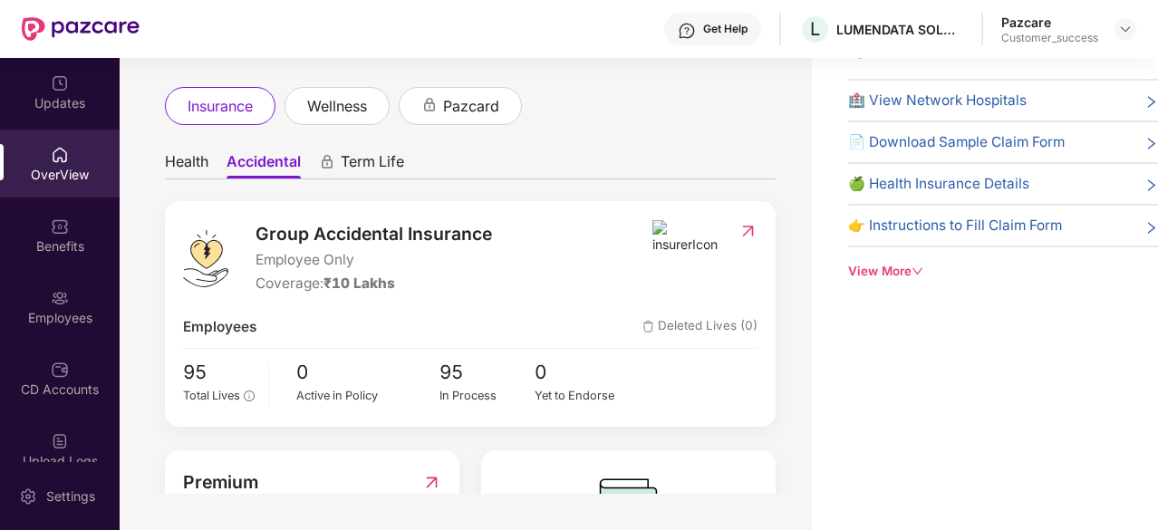
click at [910, 97] on span "🏥 View Network Hospitals" at bounding box center [937, 101] width 179 height 22
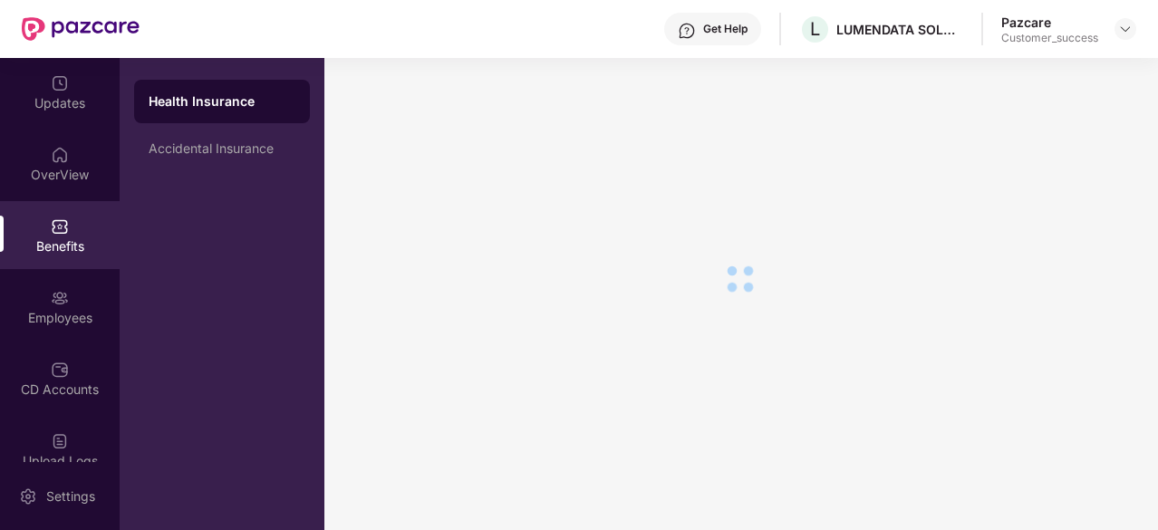
scroll to position [58, 0]
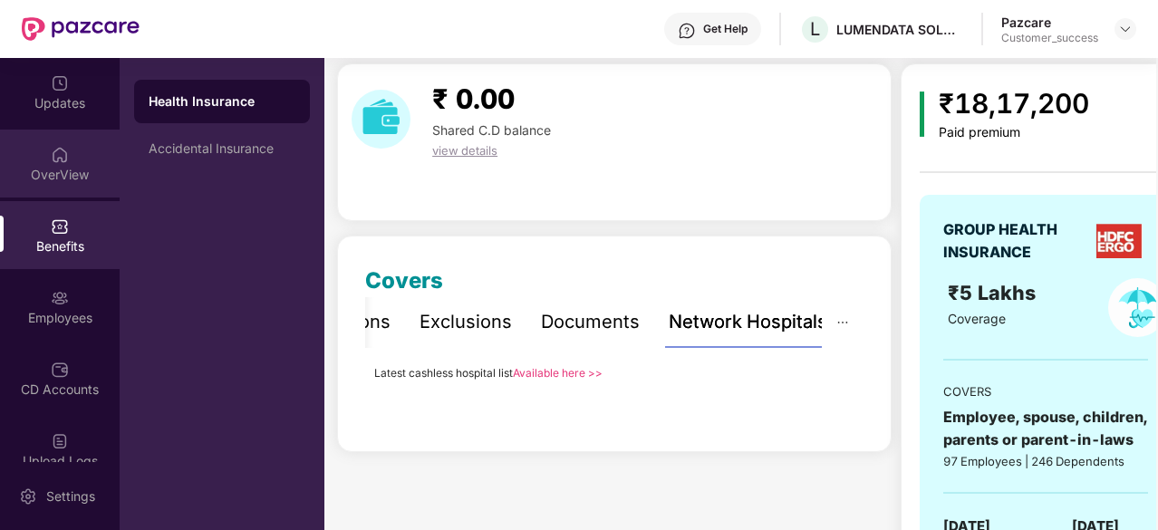
click at [57, 176] on div "OverView" at bounding box center [60, 175] width 120 height 18
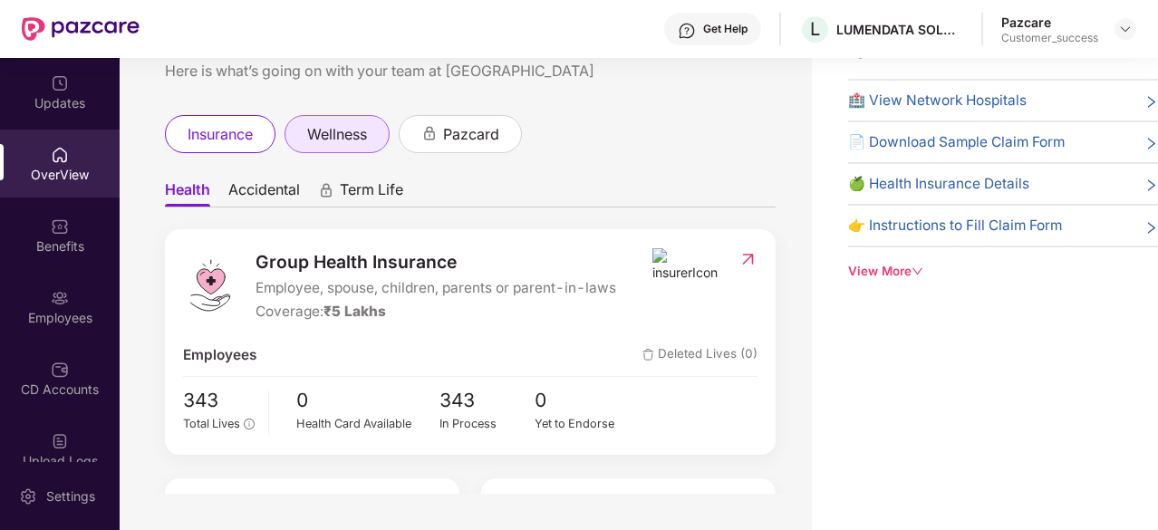
click at [367, 142] on span "wellness" at bounding box center [337, 134] width 60 height 23
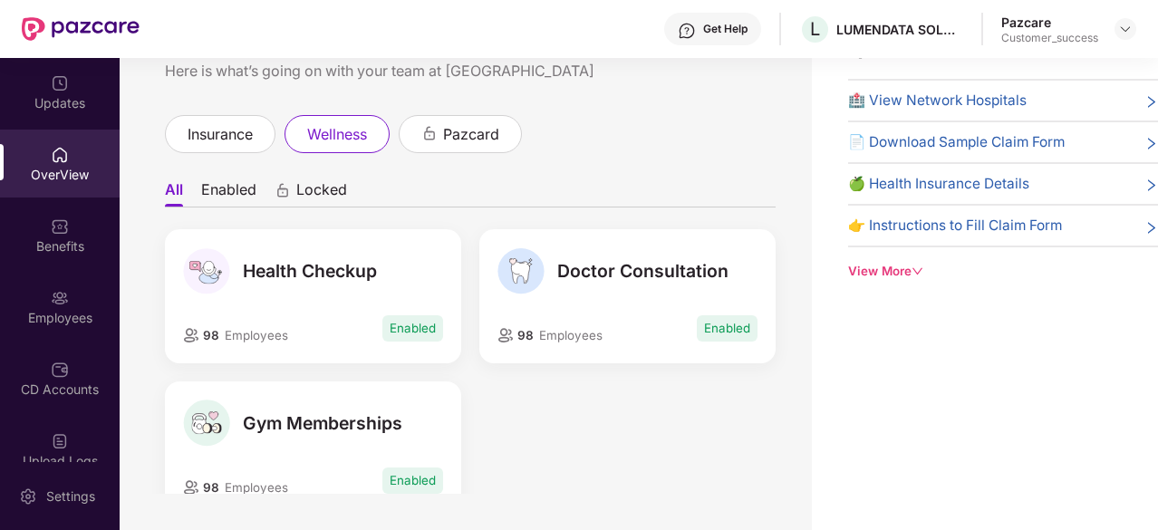
click at [226, 191] on li "Enabled" at bounding box center [228, 193] width 55 height 26
click at [176, 199] on li "All" at bounding box center [173, 193] width 17 height 26
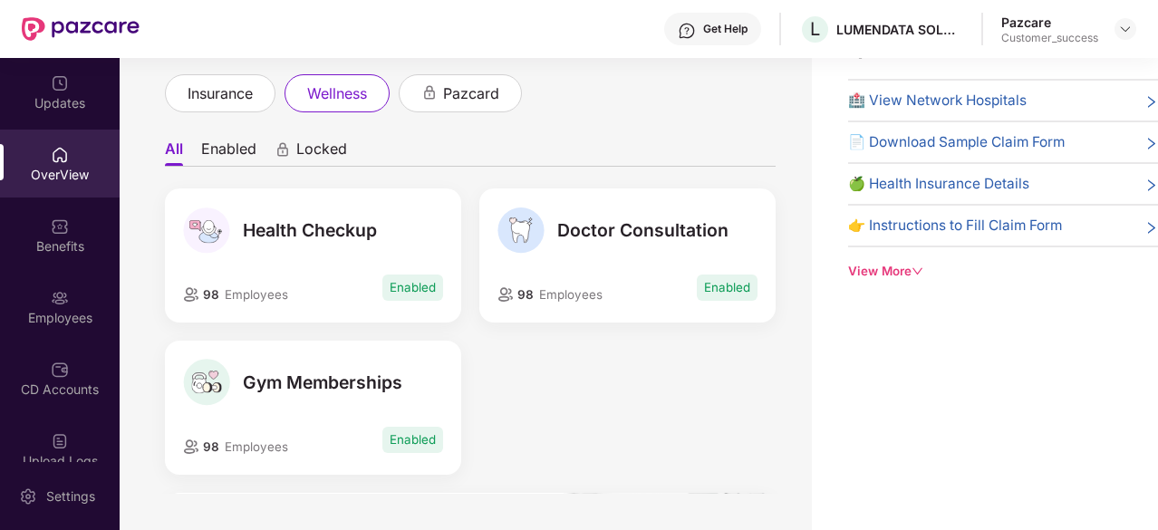
scroll to position [40, 0]
click at [63, 238] on div "Benefits" at bounding box center [60, 246] width 120 height 18
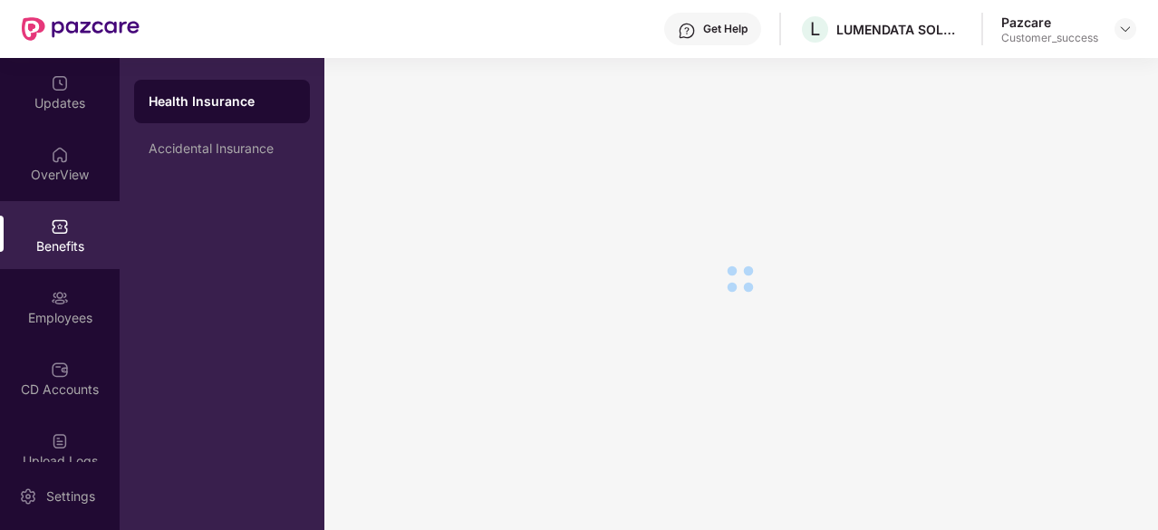
scroll to position [58, 0]
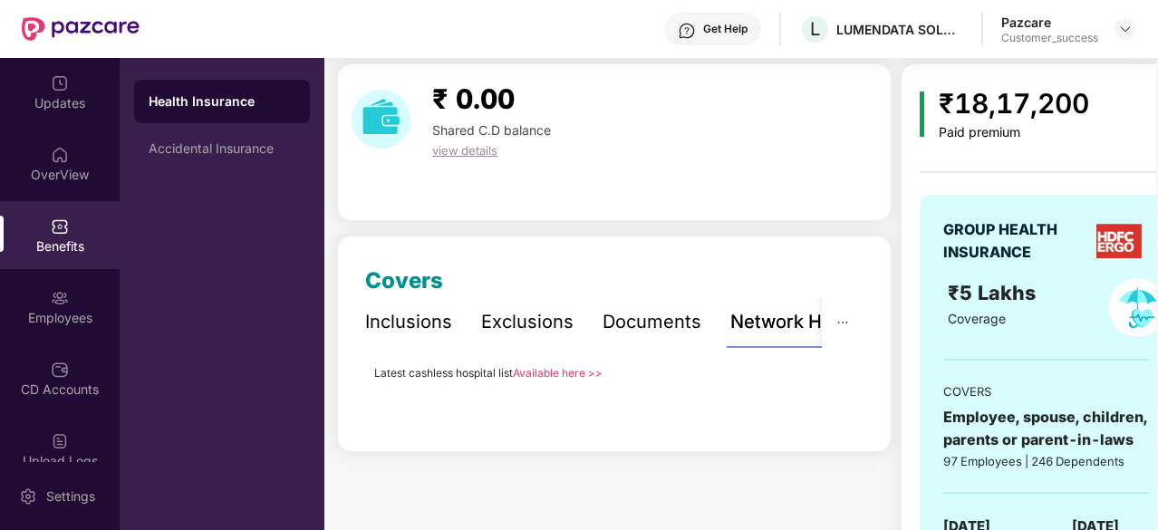
click at [421, 320] on div "Inclusions" at bounding box center [408, 322] width 87 height 28
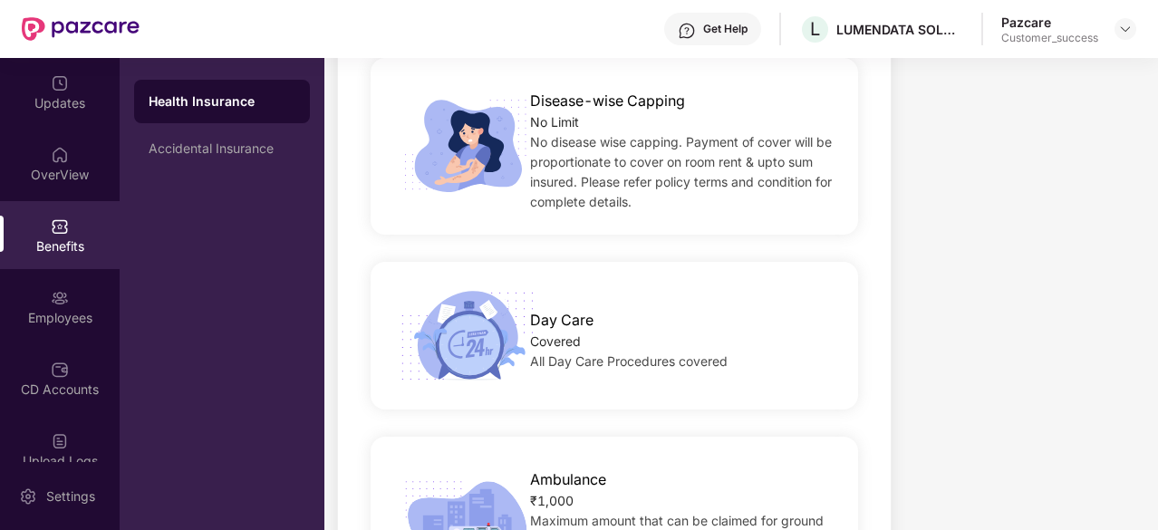
scroll to position [1082, 0]
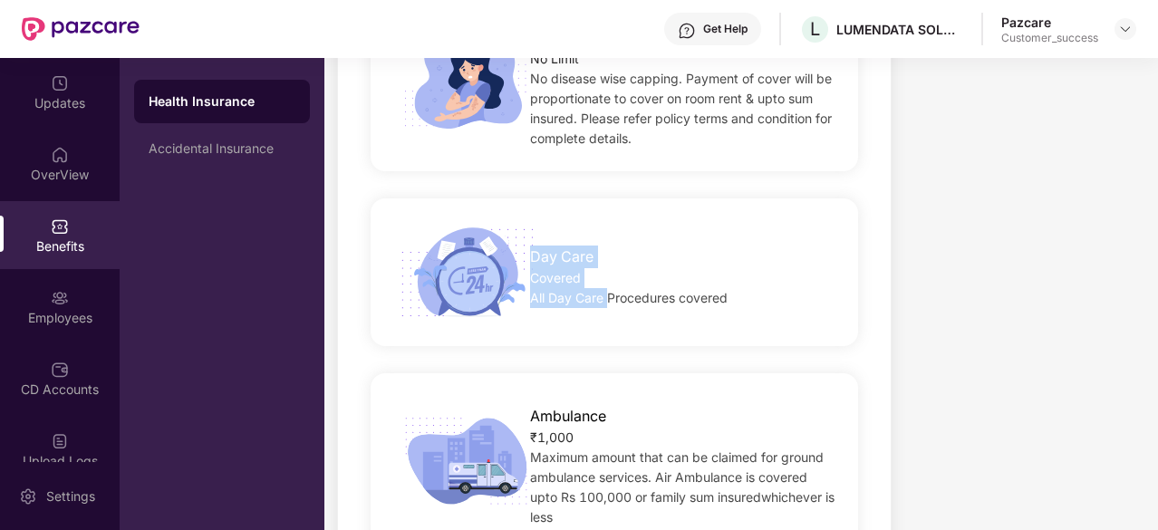
drag, startPoint x: 607, startPoint y: 287, endPoint x: 499, endPoint y: 231, distance: 122.4
click at [499, 231] on div "Day Care Covered All Day Care Procedures covered" at bounding box center [615, 272] width 546 height 102
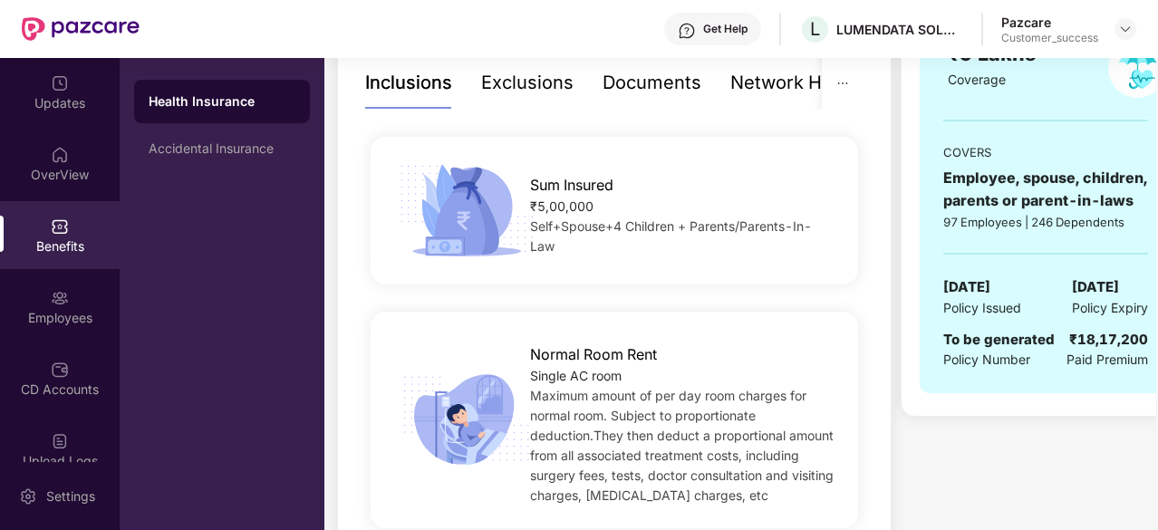
scroll to position [0, 0]
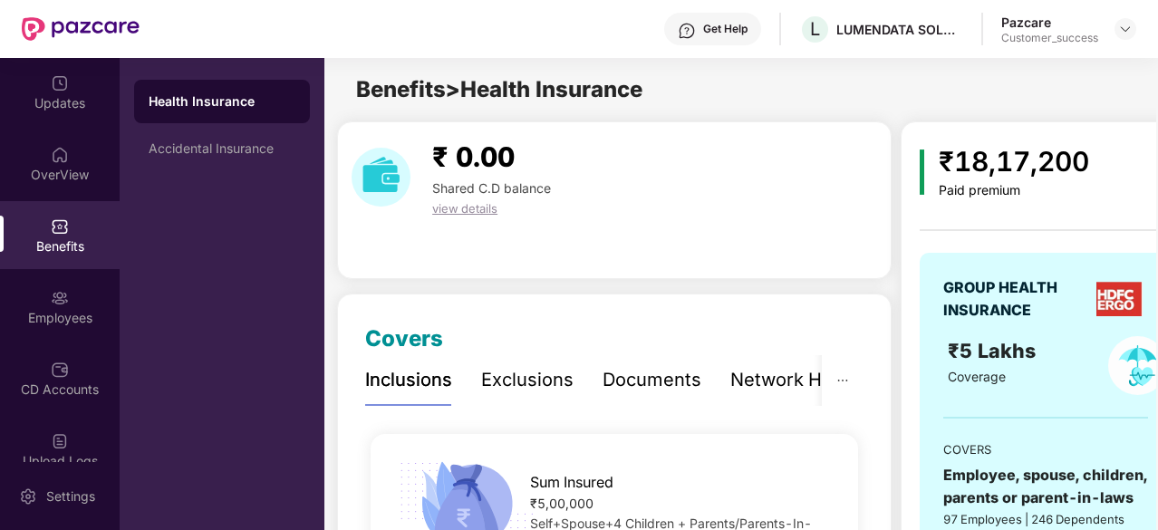
click at [516, 373] on div "Exclusions" at bounding box center [527, 380] width 92 height 28
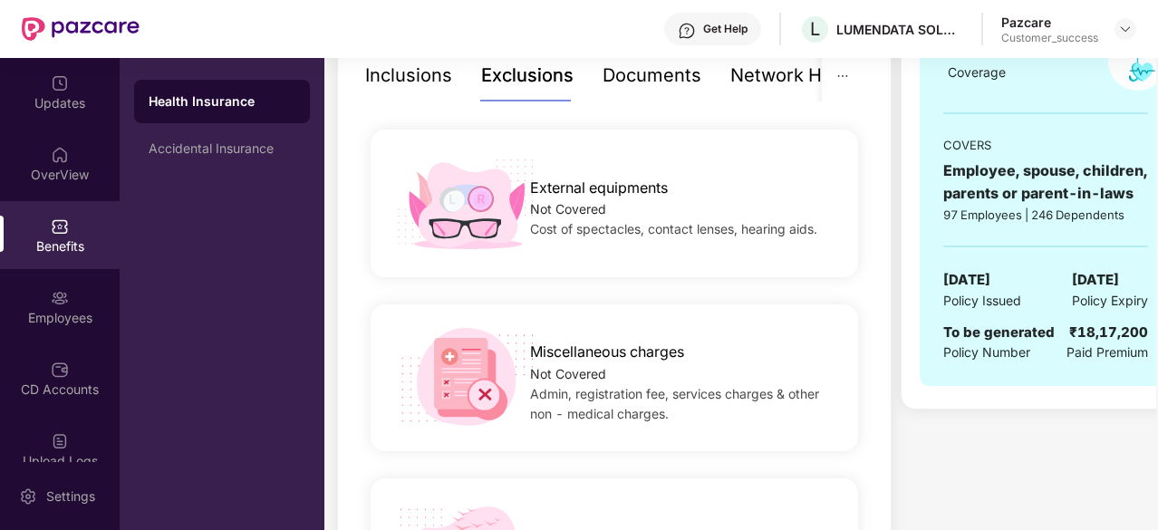
scroll to position [261, 0]
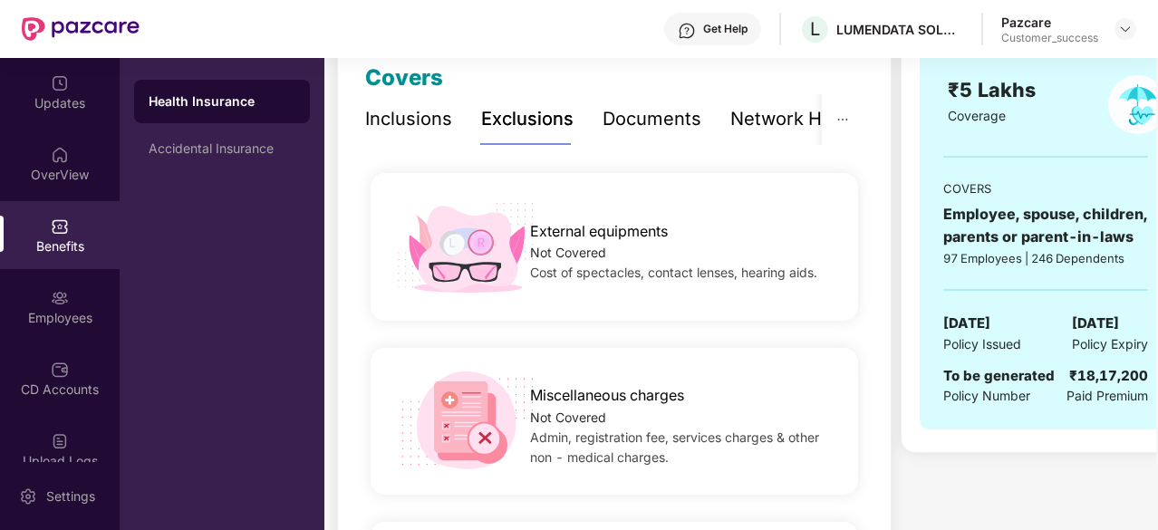
click at [416, 120] on div "Inclusions" at bounding box center [408, 119] width 87 height 28
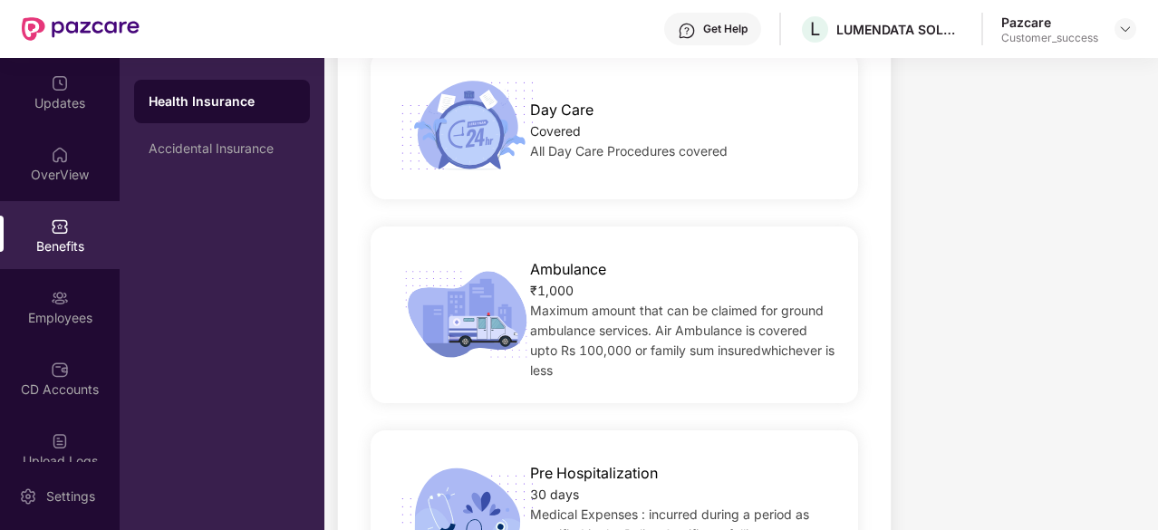
scroll to position [1227, 0]
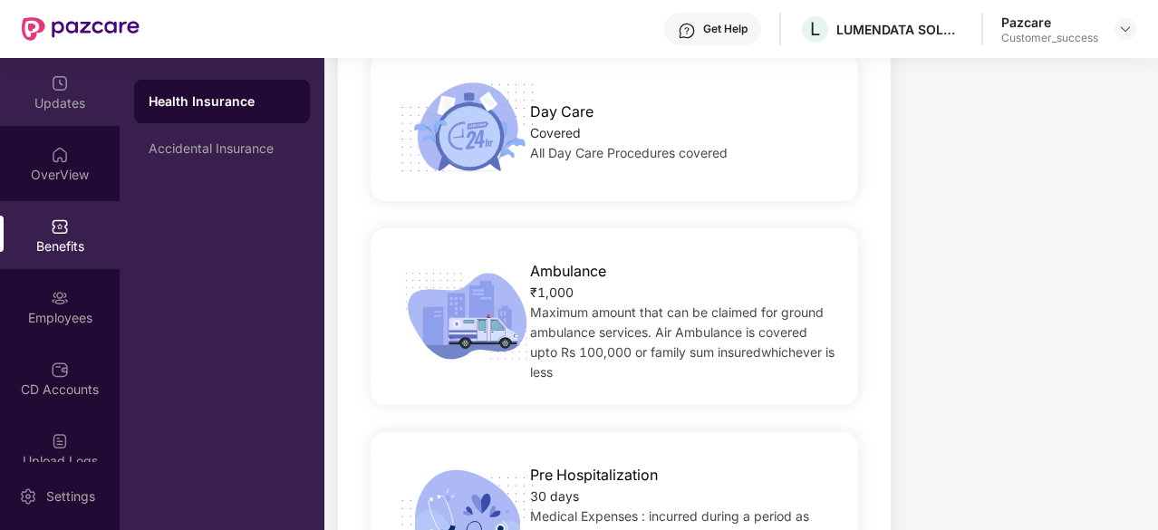
click at [53, 101] on div "Updates" at bounding box center [60, 103] width 120 height 18
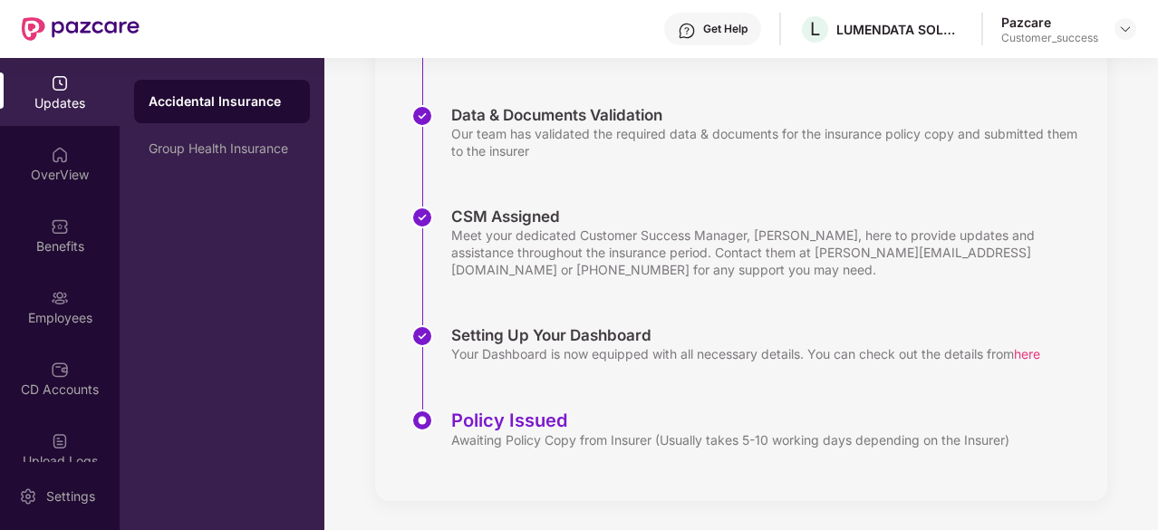
scroll to position [348, 0]
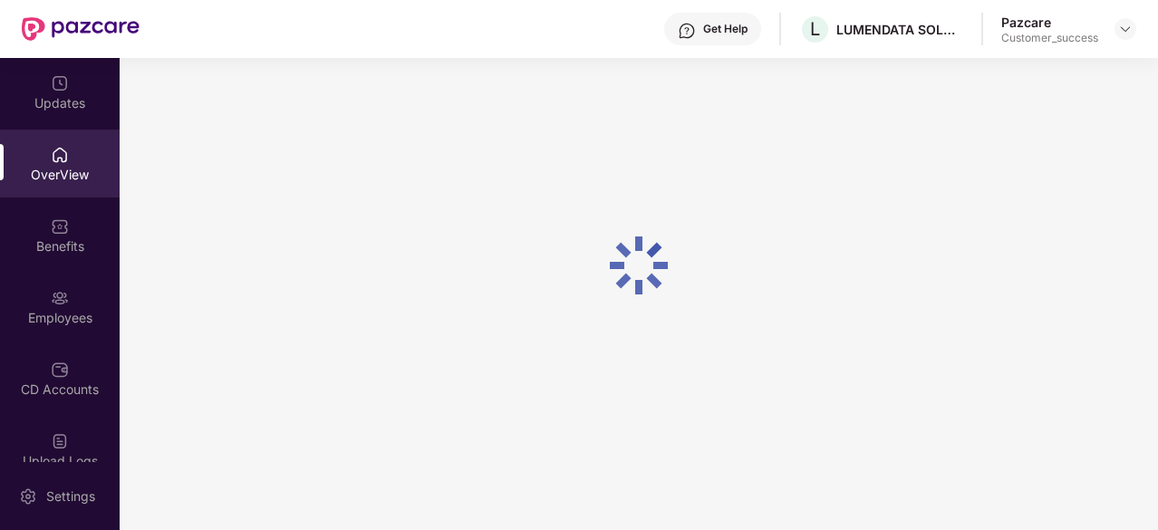
scroll to position [58, 0]
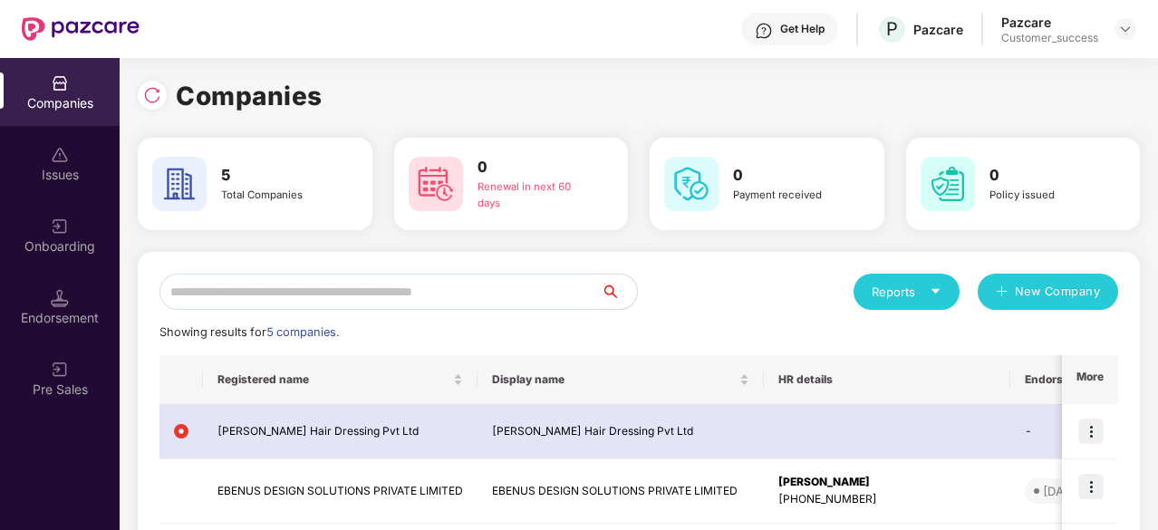
scroll to position [0, 2]
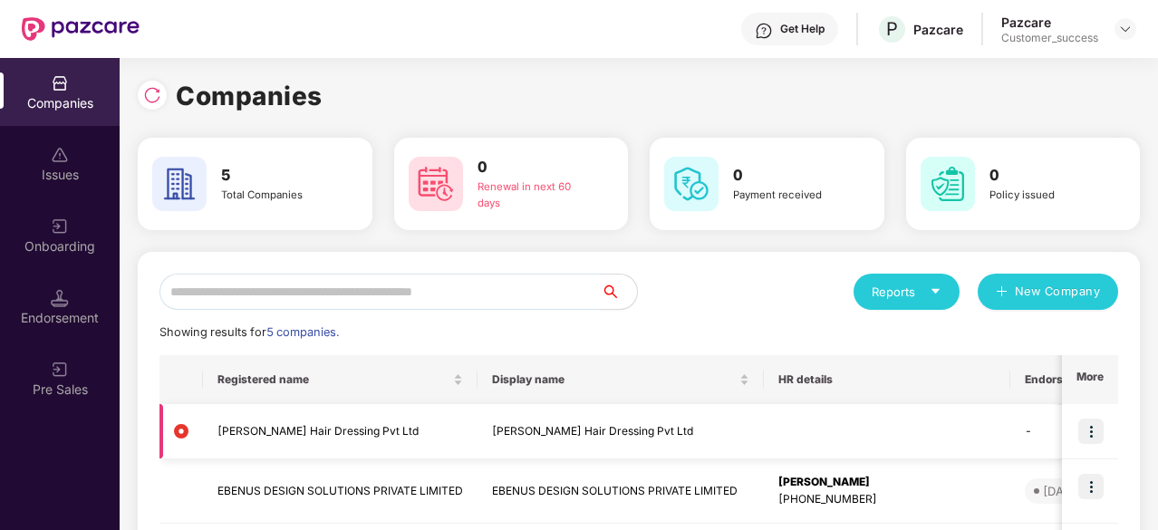
click at [1093, 436] on img at bounding box center [1091, 431] width 25 height 25
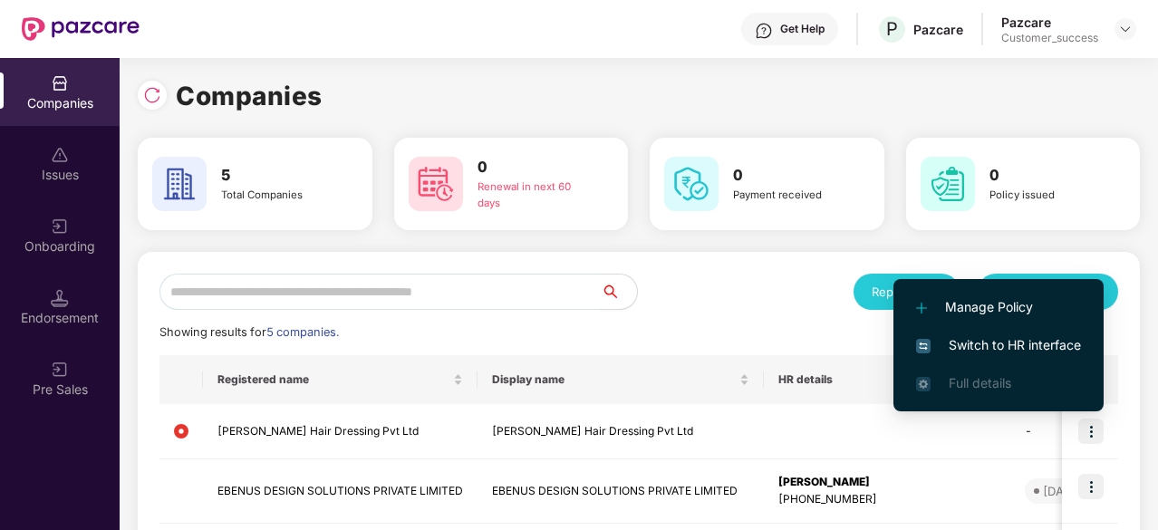
click at [1014, 342] on span "Switch to HR interface" at bounding box center [998, 345] width 165 height 20
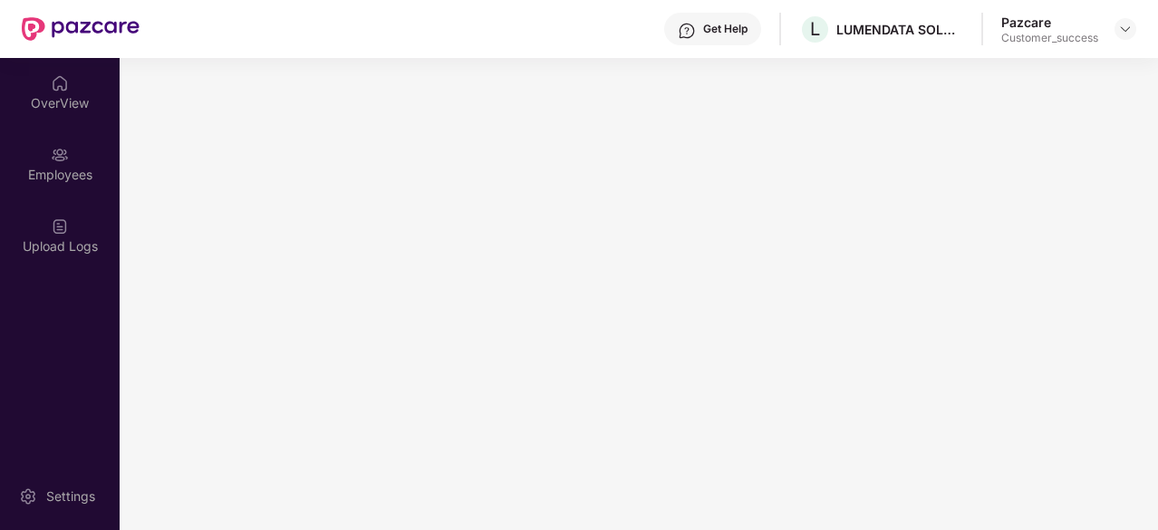
scroll to position [0, 0]
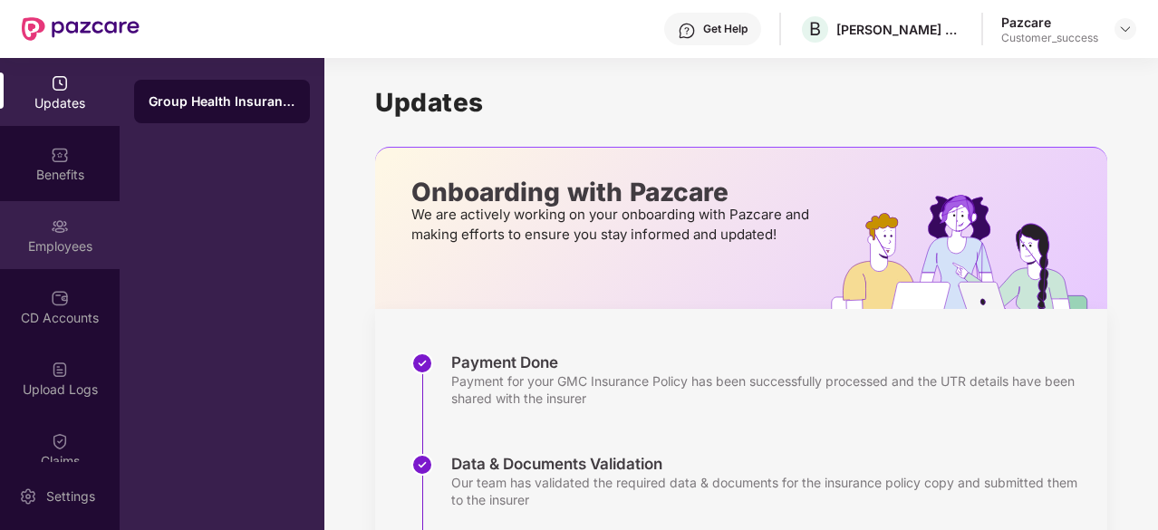
click at [36, 228] on div "Employees" at bounding box center [60, 235] width 120 height 68
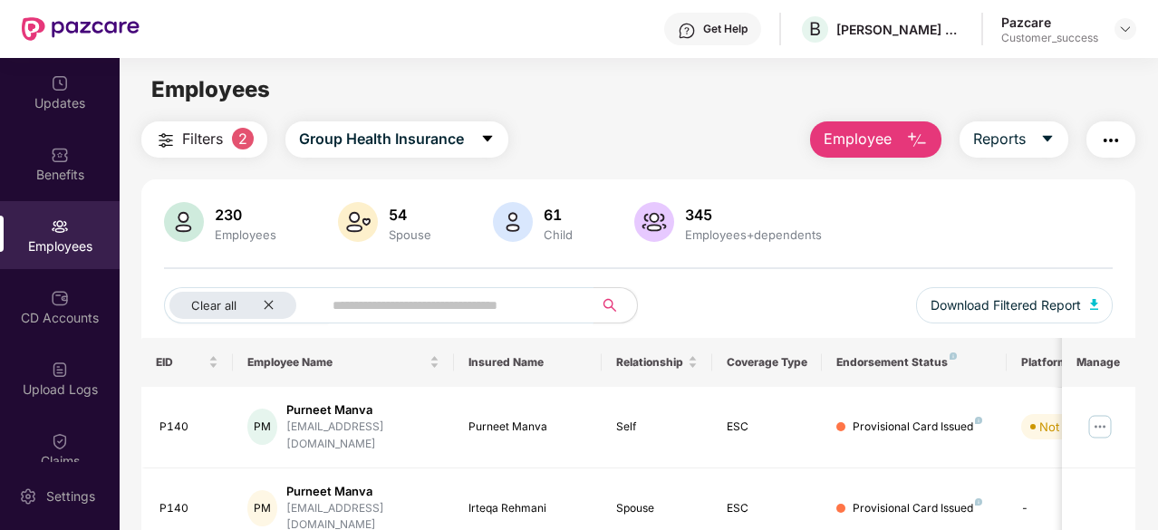
click at [436, 312] on input "text" at bounding box center [451, 305] width 237 height 27
click at [272, 304] on icon "close" at bounding box center [269, 305] width 12 height 12
click at [436, 309] on input "text" at bounding box center [423, 305] width 291 height 27
paste input "****"
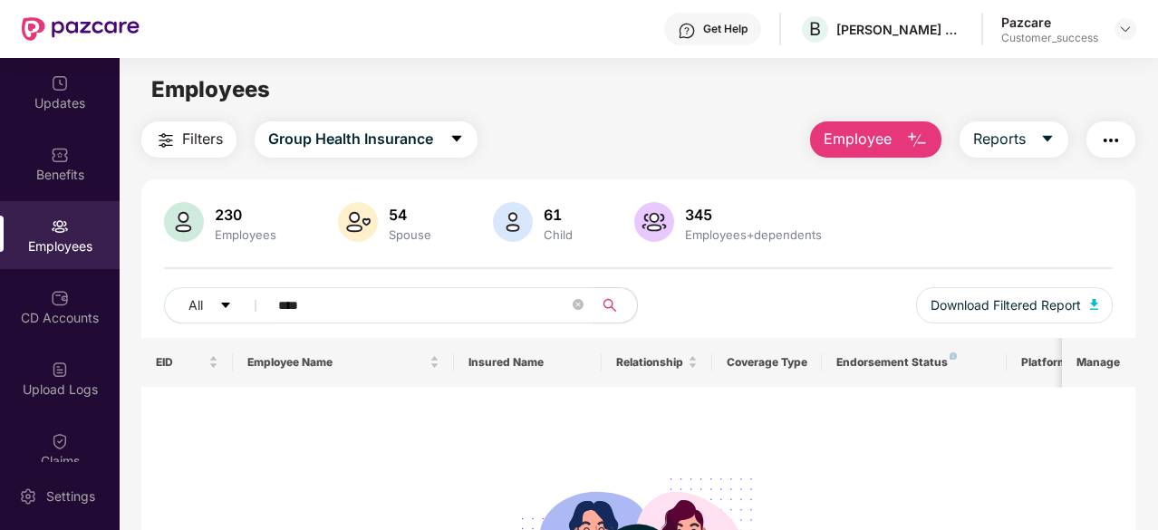
paste input "**********"
type input "**********"
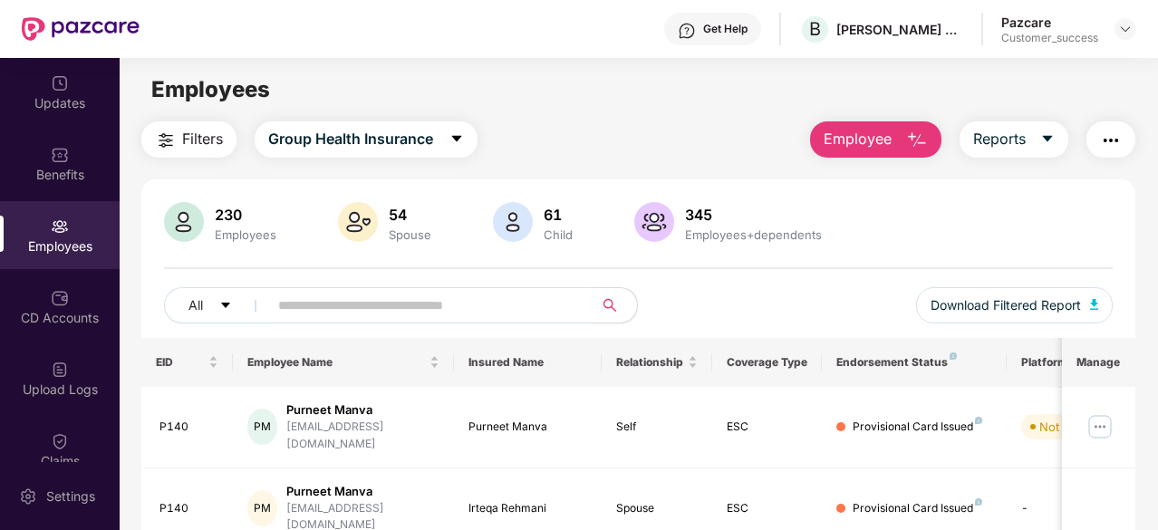
paste input "*****"
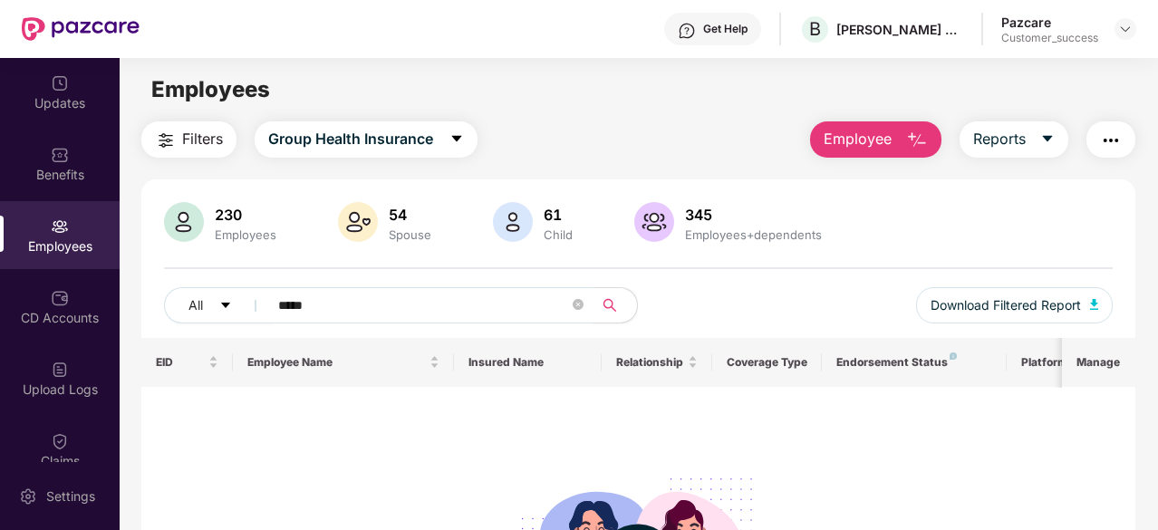
type input "*****"
